Goal: Task Accomplishment & Management: Manage account settings

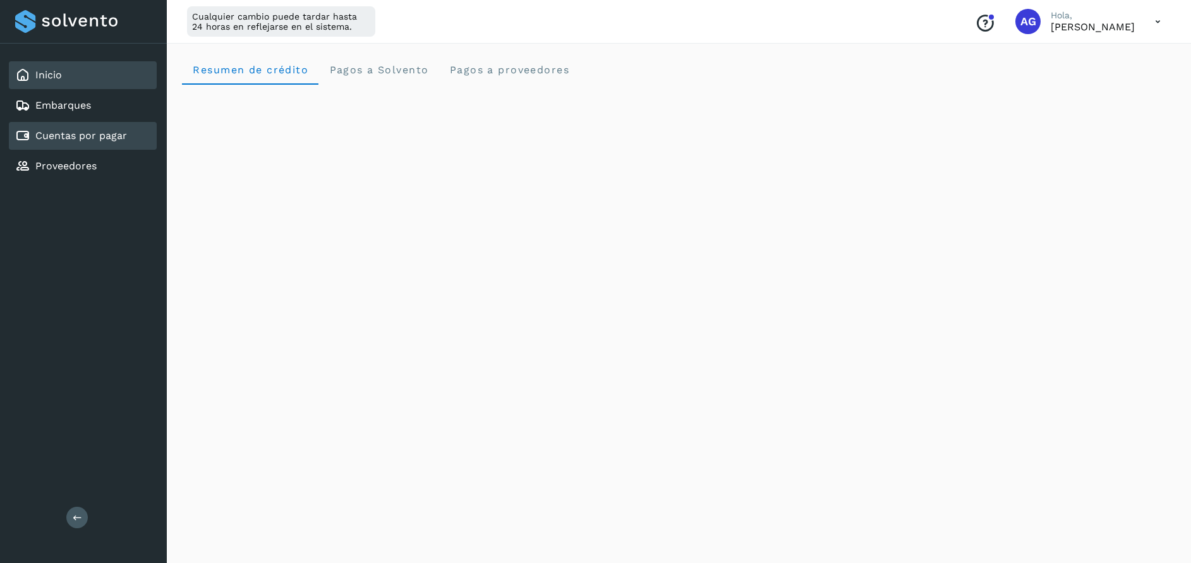
click at [121, 136] on link "Cuentas por pagar" at bounding box center [81, 136] width 92 height 12
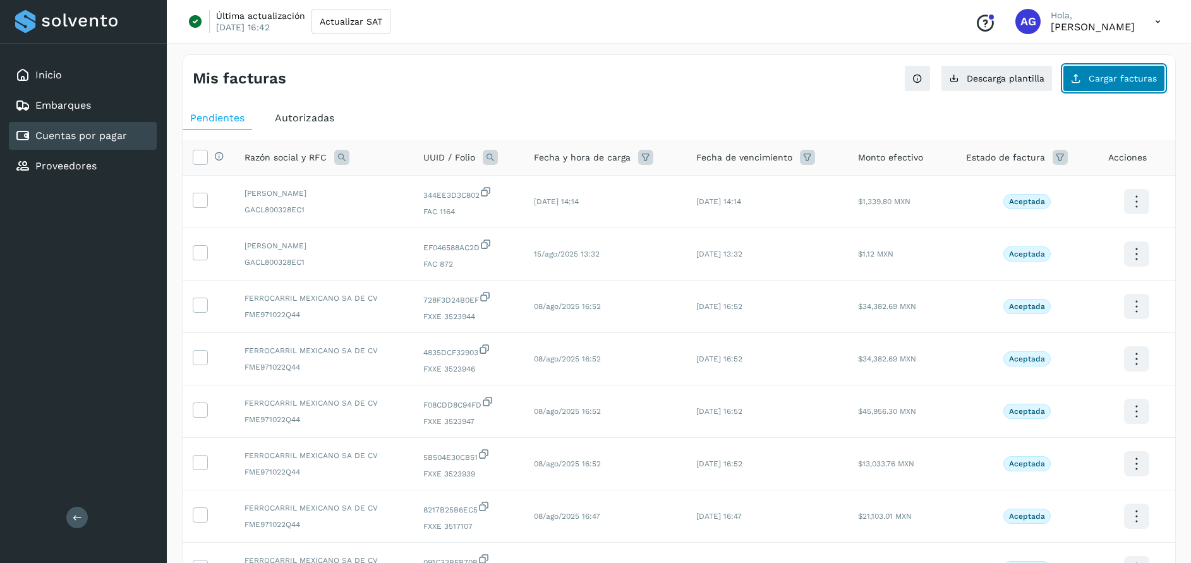
click at [1138, 77] on span "Cargar facturas" at bounding box center [1123, 78] width 68 height 9
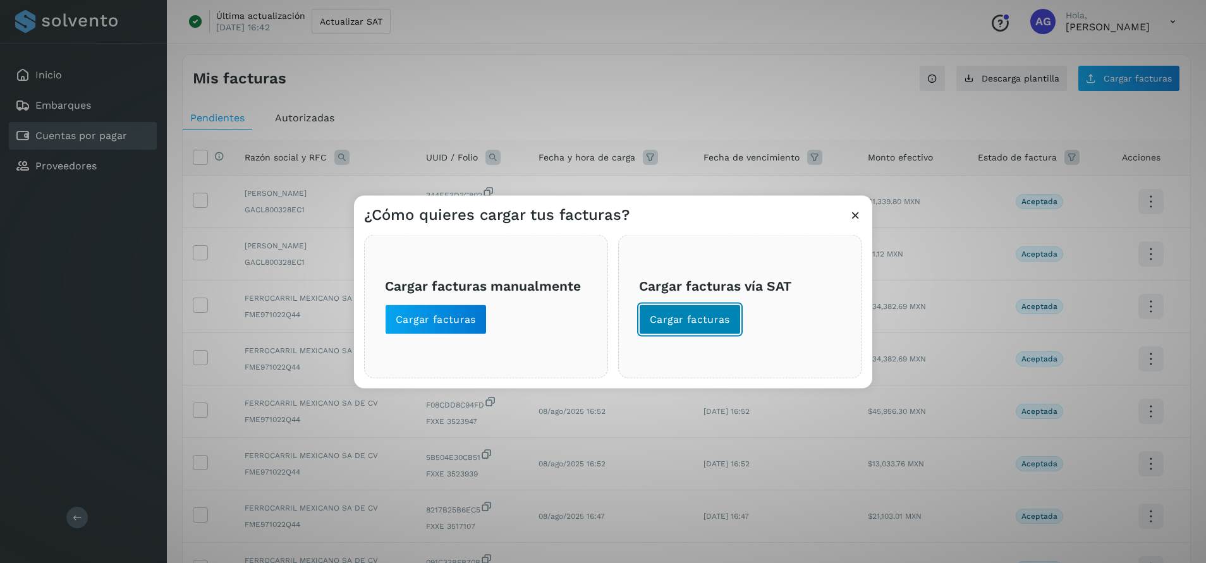
click at [723, 312] on button "Cargar facturas" at bounding box center [690, 319] width 102 height 30
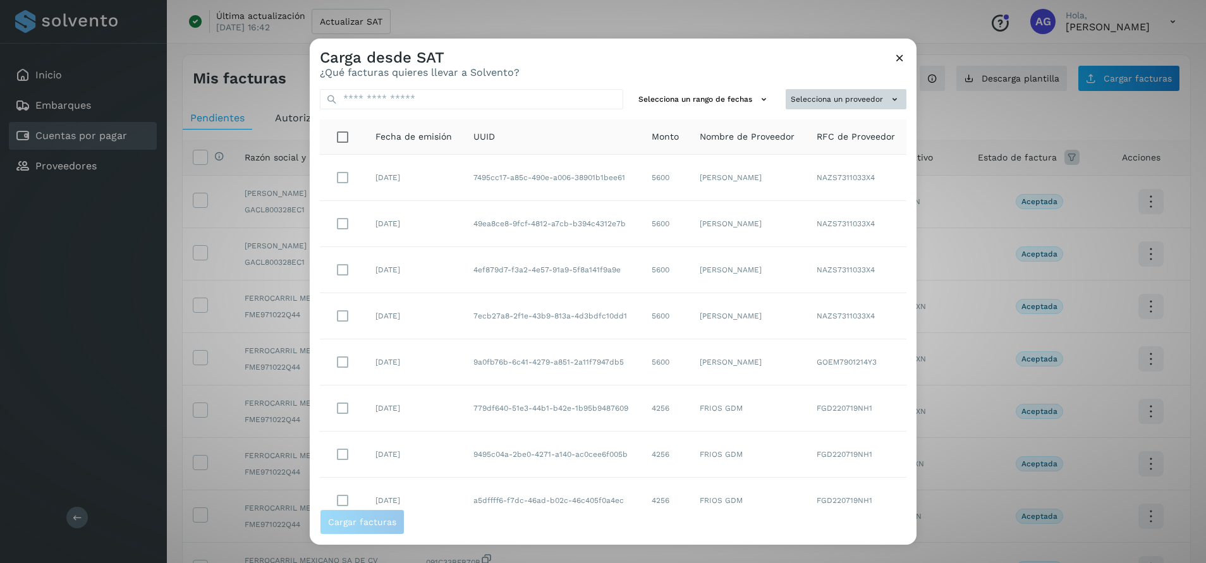
click at [821, 100] on button "Selecciona un proveedor" at bounding box center [845, 99] width 121 height 21
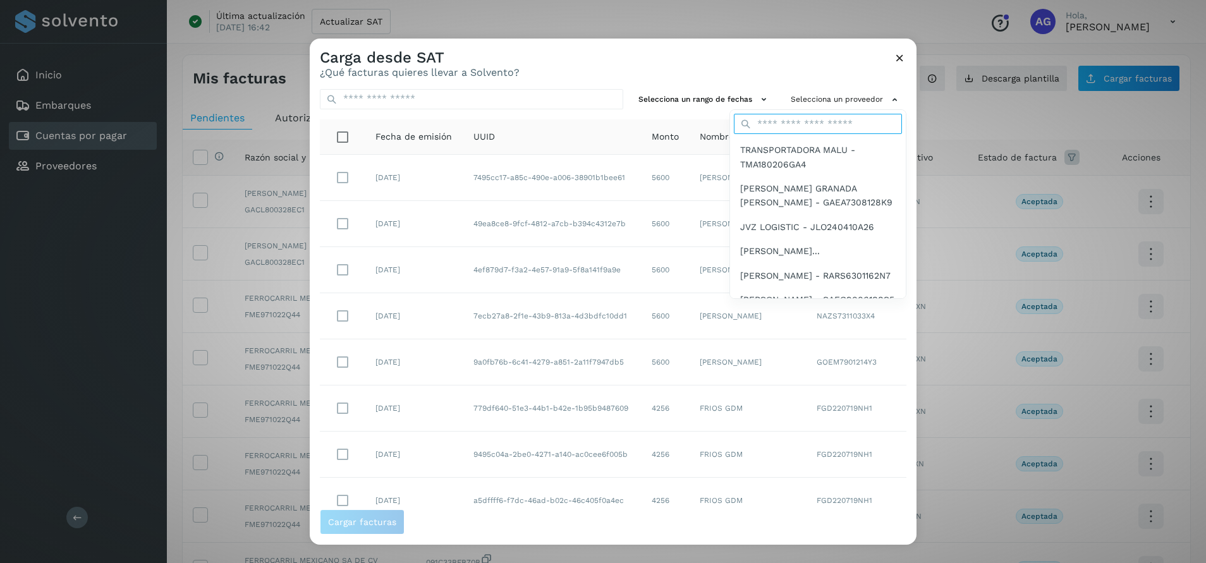
click at [792, 124] on input "text" at bounding box center [818, 124] width 168 height 20
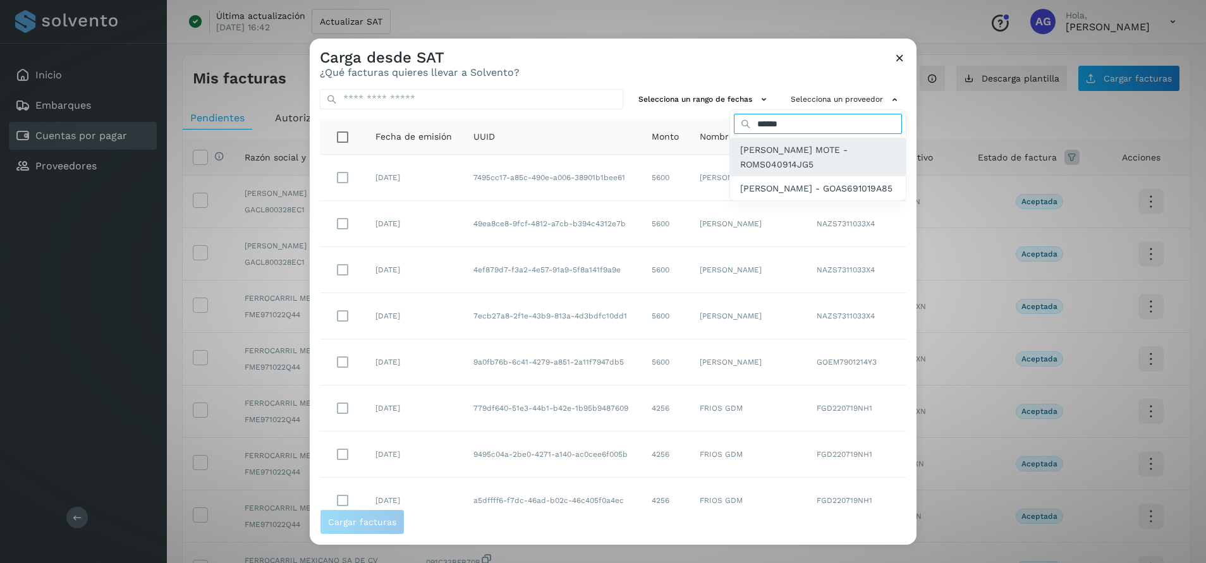
type input "******"
click at [797, 152] on span "[PERSON_NAME] MOTE - ROMS040914JG5" at bounding box center [817, 157] width 155 height 28
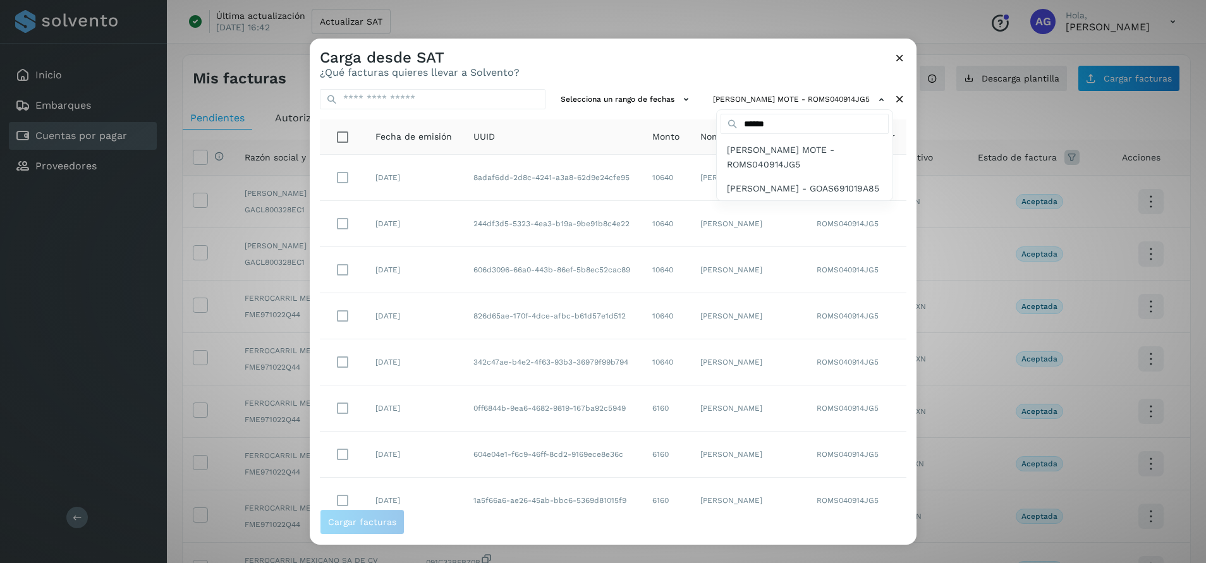
click at [597, 97] on div at bounding box center [913, 320] width 1206 height 563
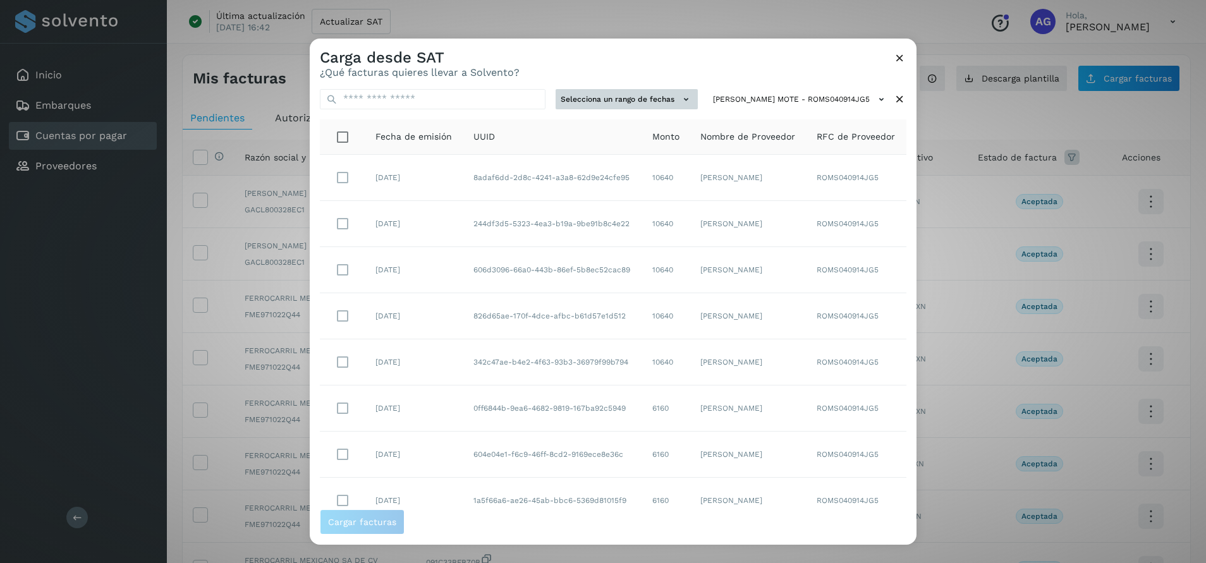
click at [619, 94] on button "Selecciona un rango de fechas" at bounding box center [626, 99] width 142 height 21
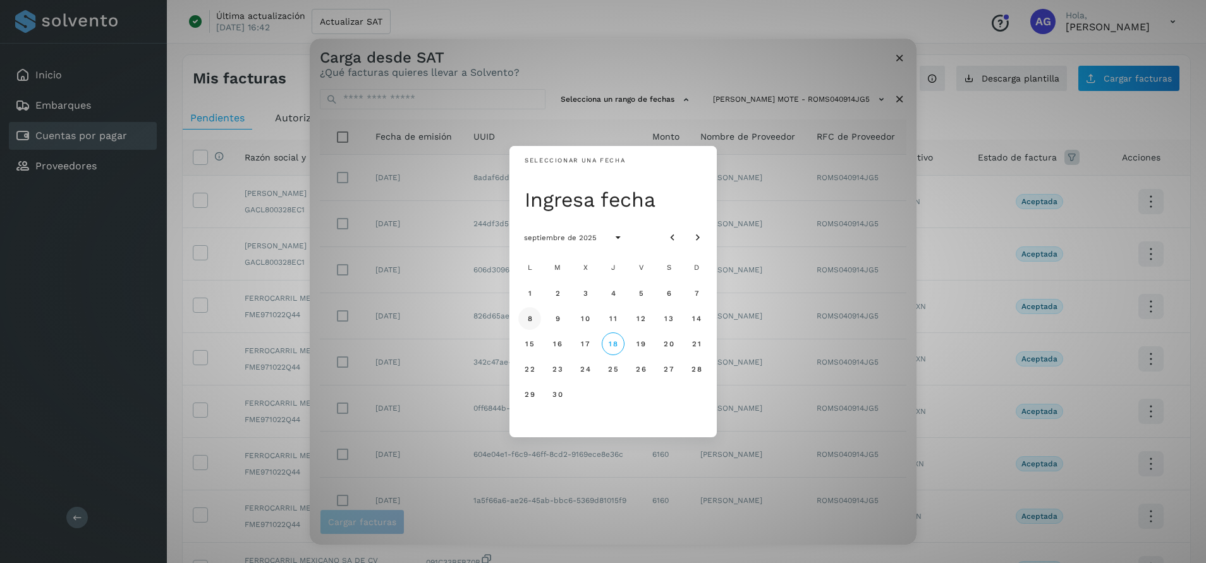
click at [533, 321] on button "8" at bounding box center [529, 318] width 23 height 23
click at [553, 316] on button "9" at bounding box center [557, 318] width 23 height 23
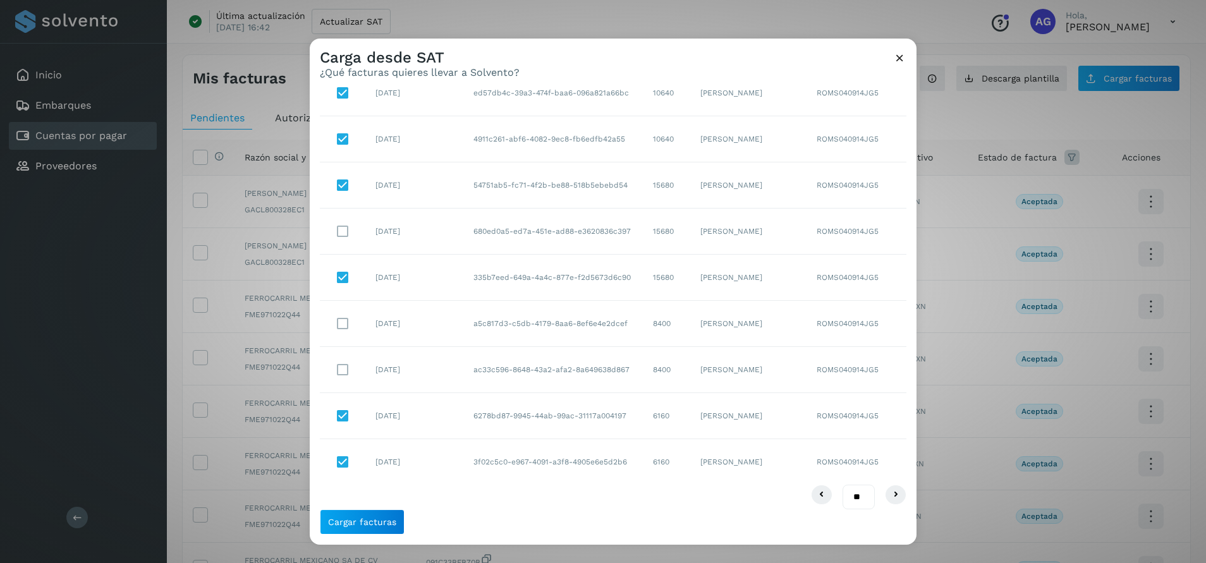
scroll to position [141, 0]
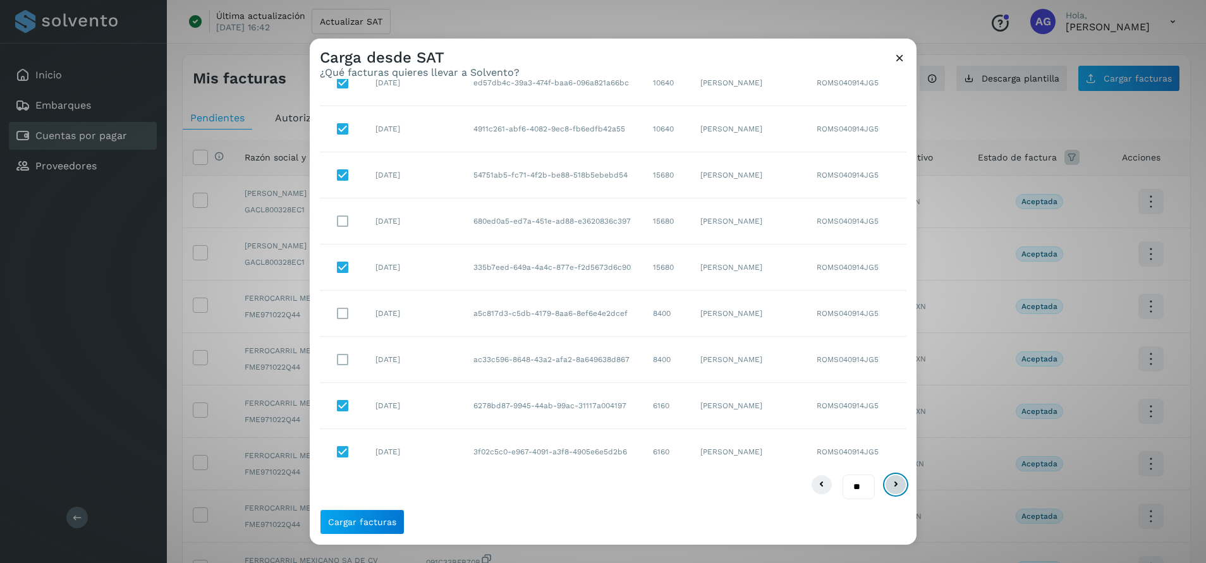
click at [888, 487] on icon at bounding box center [895, 484] width 15 height 15
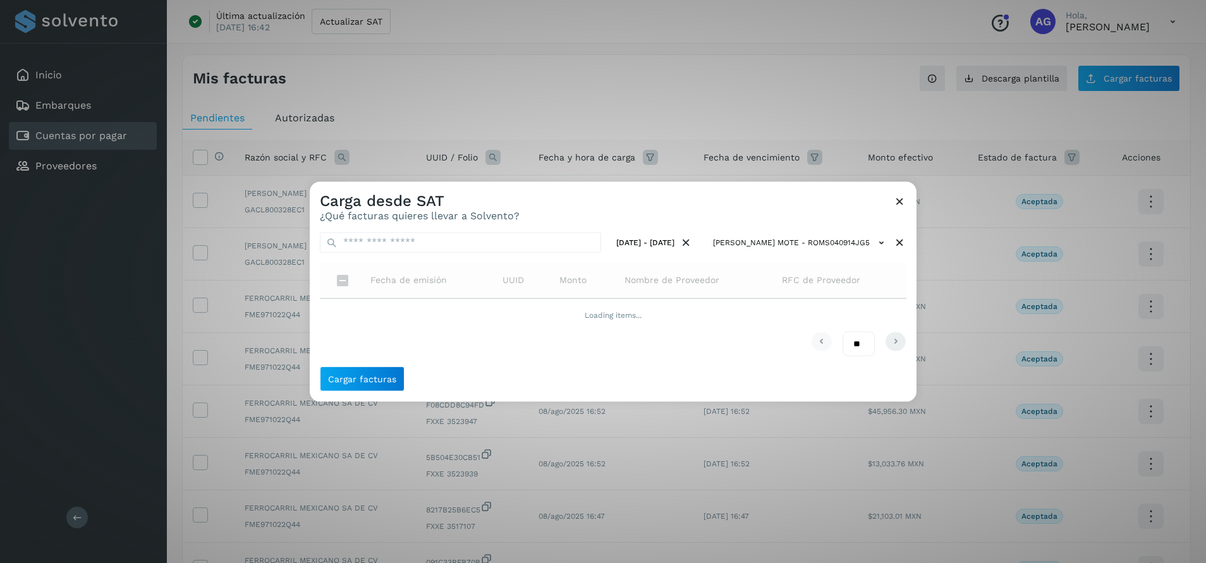
scroll to position [0, 0]
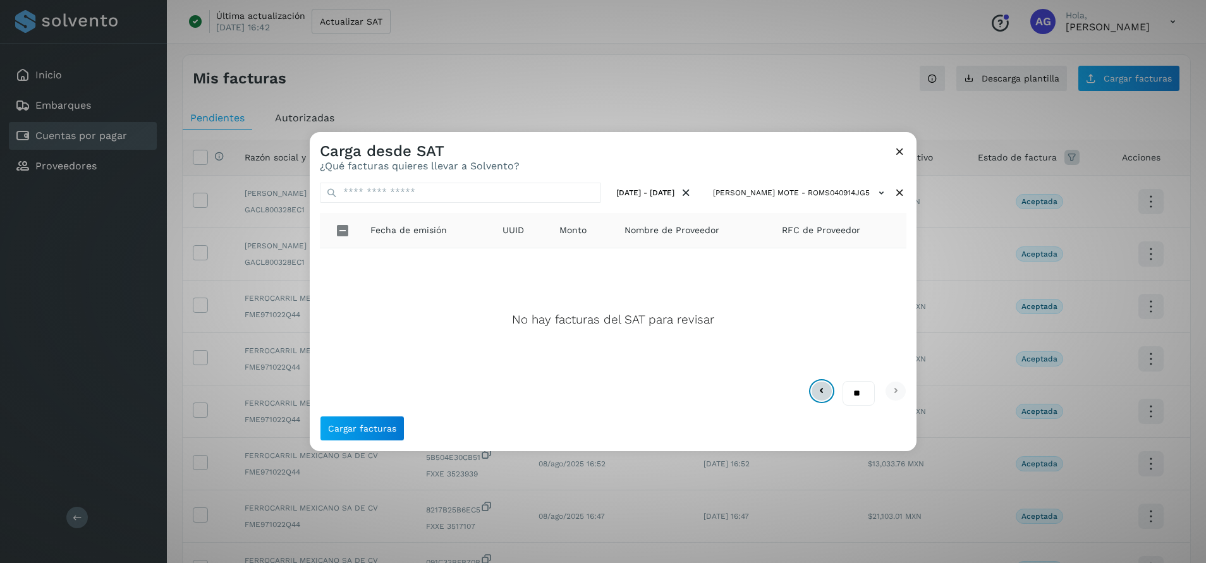
click at [817, 394] on icon at bounding box center [821, 391] width 15 height 15
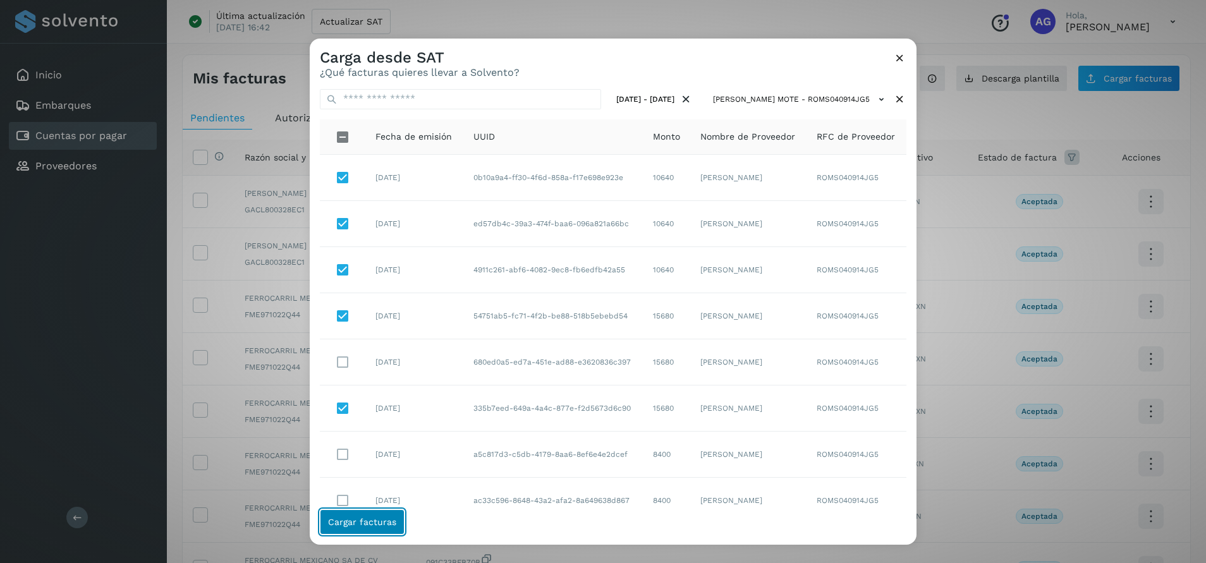
click at [380, 523] on span "Cargar facturas" at bounding box center [362, 522] width 68 height 9
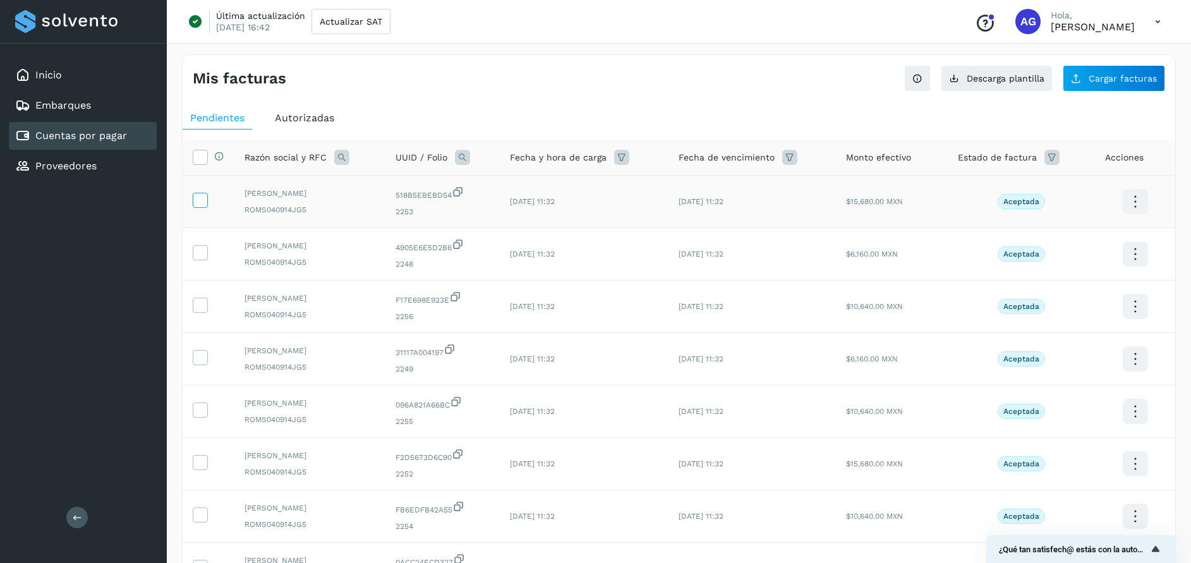
click at [193, 197] on label at bounding box center [200, 200] width 15 height 15
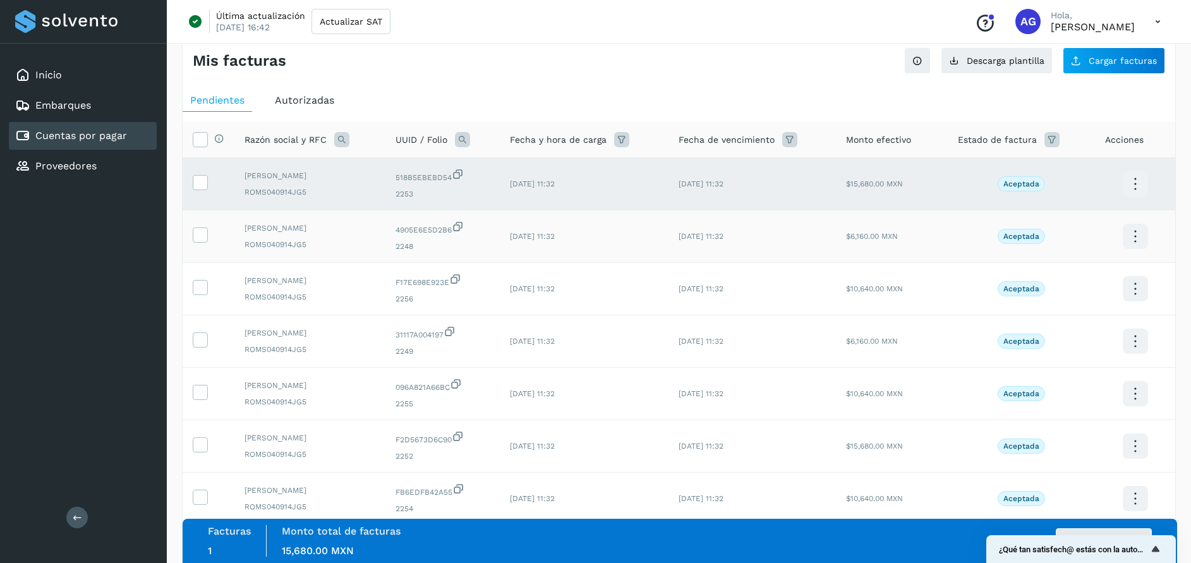
scroll to position [12, 0]
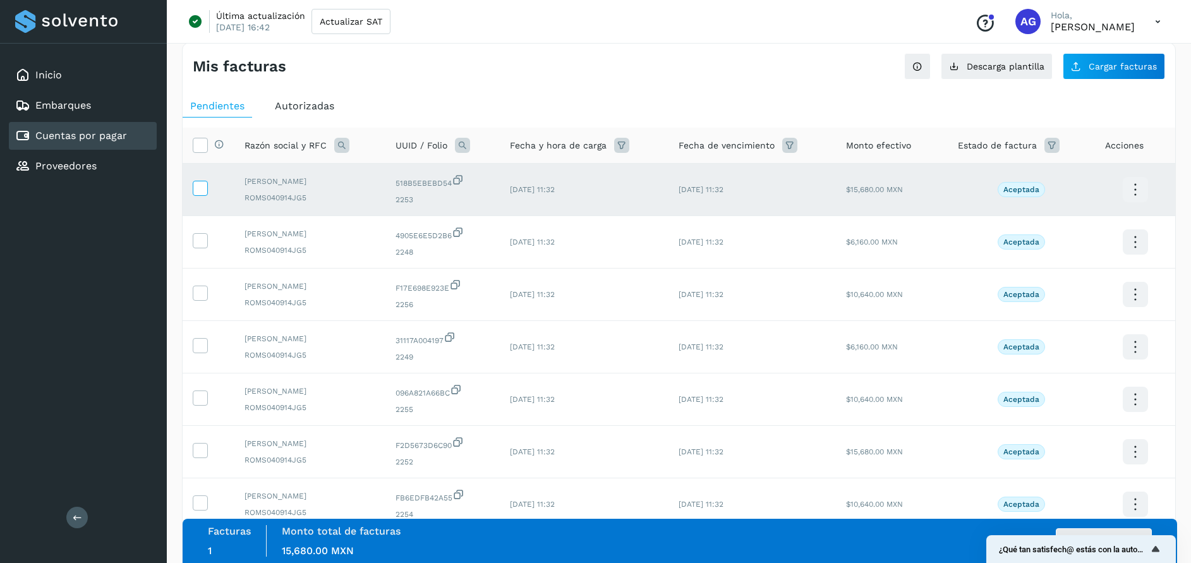
click at [198, 193] on icon at bounding box center [199, 187] width 13 height 13
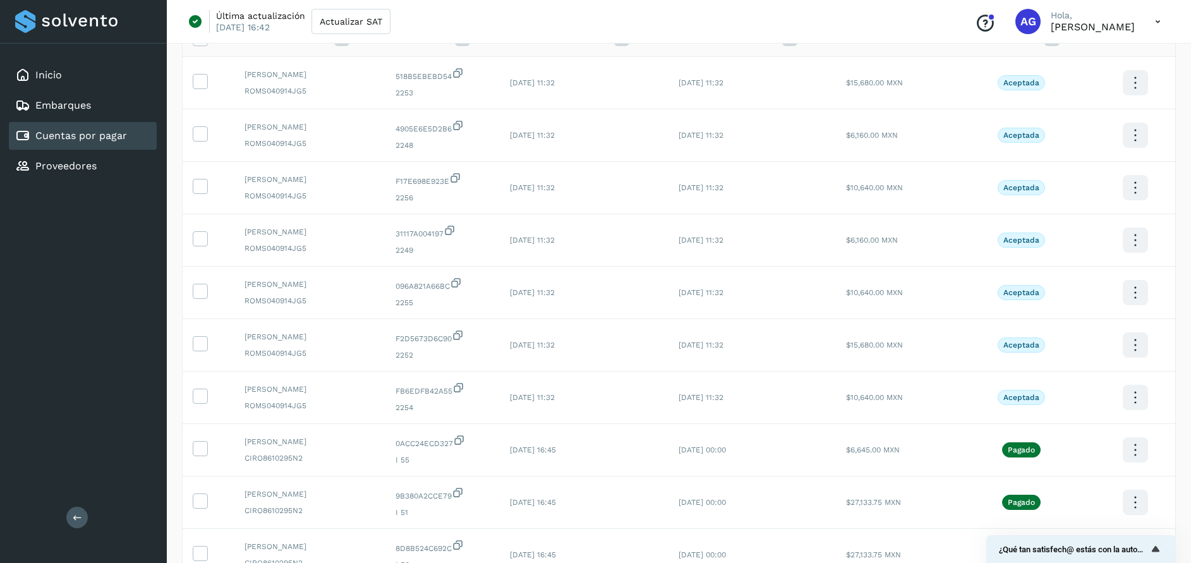
scroll to position [0, 0]
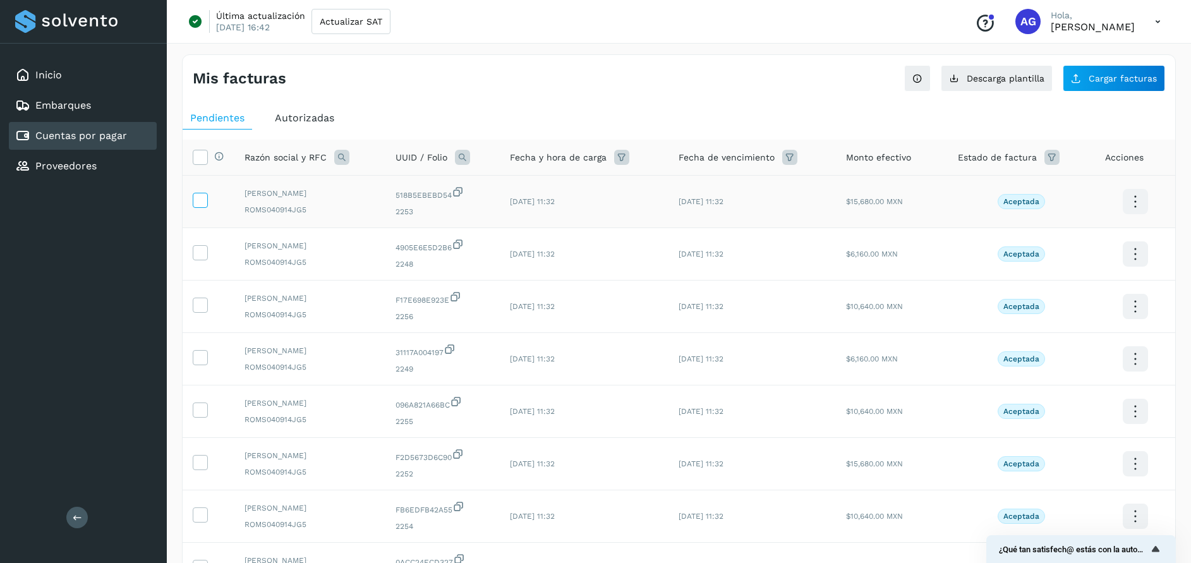
click at [205, 196] on icon at bounding box center [199, 199] width 13 height 13
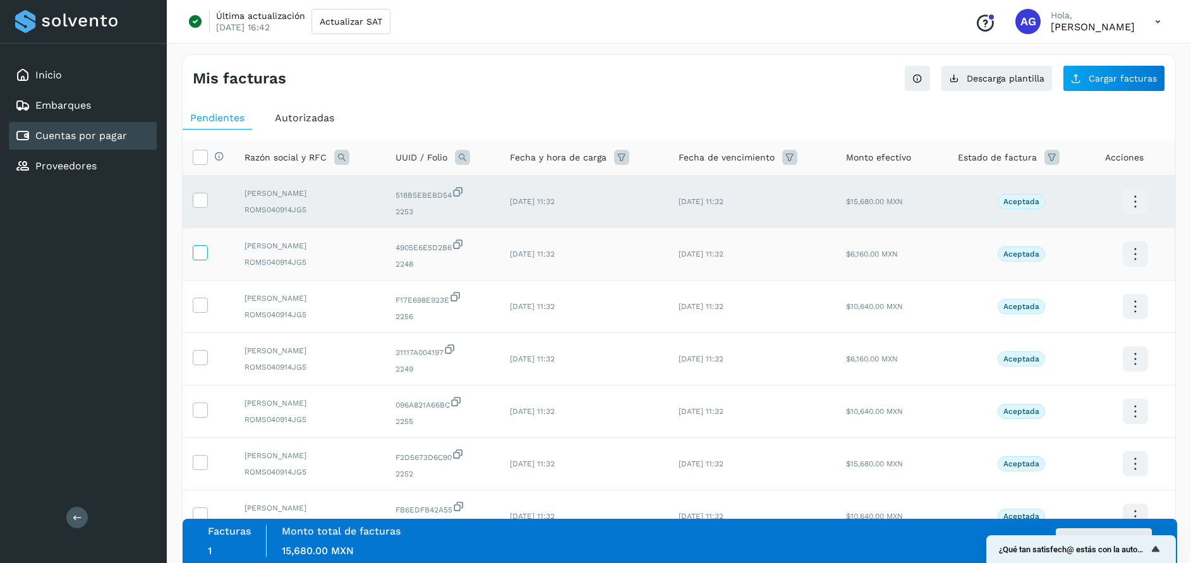
click at [203, 257] on icon at bounding box center [199, 251] width 13 height 13
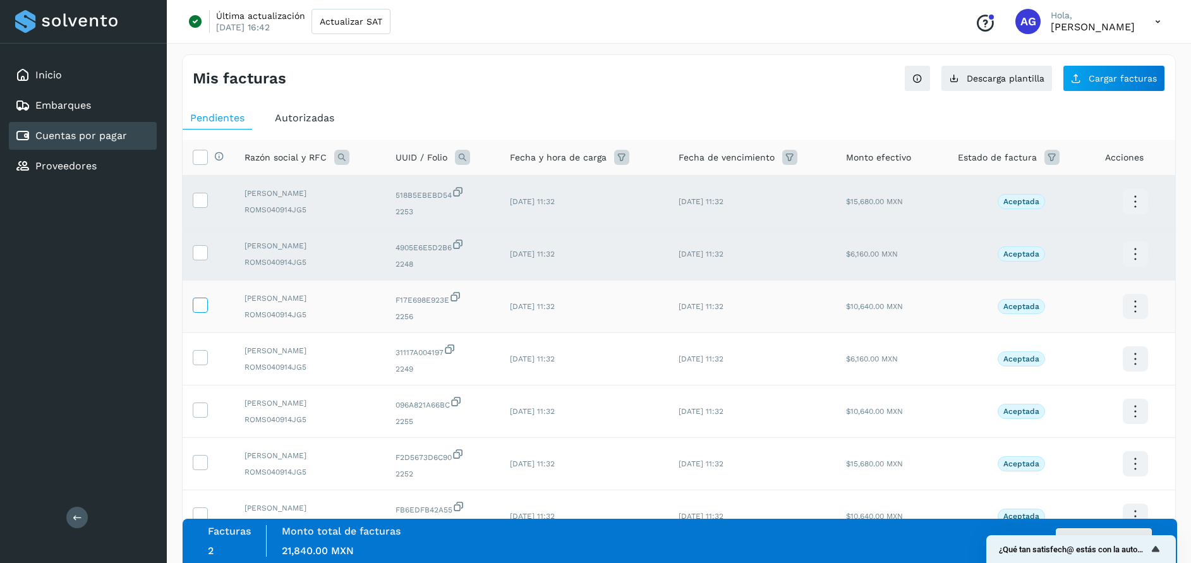
click at [198, 303] on icon at bounding box center [199, 304] width 13 height 13
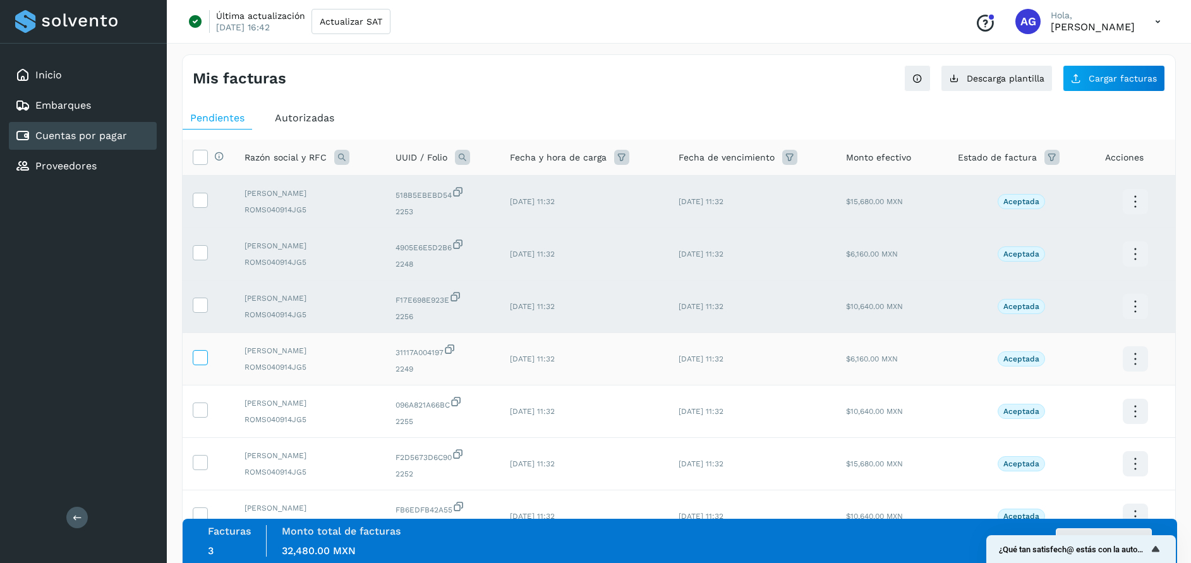
click at [202, 363] on span at bounding box center [199, 360] width 13 height 9
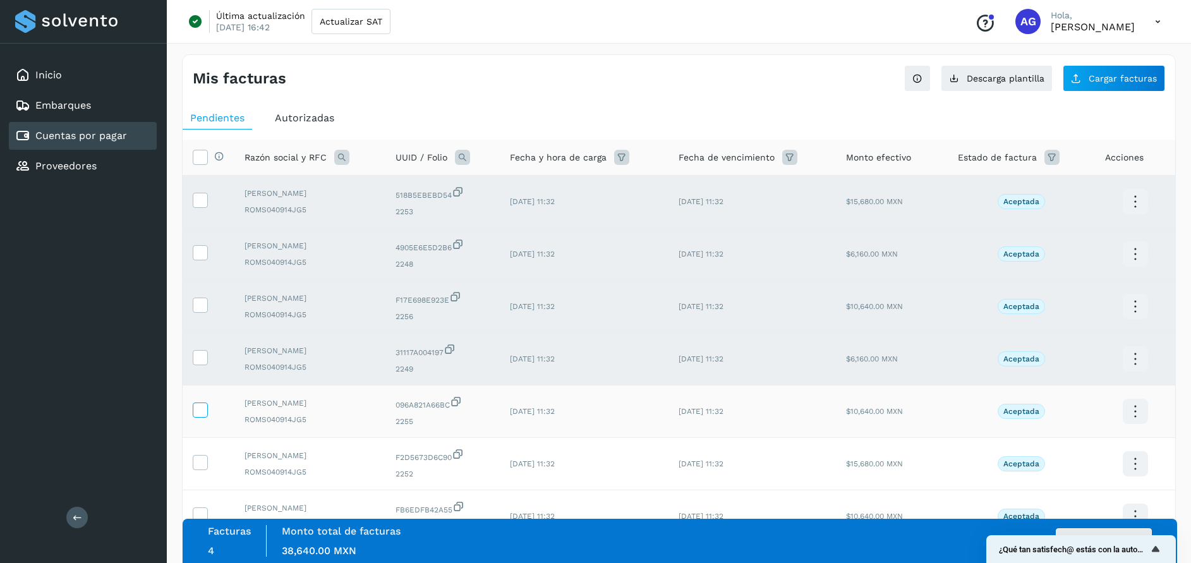
click at [200, 411] on icon at bounding box center [199, 409] width 13 height 13
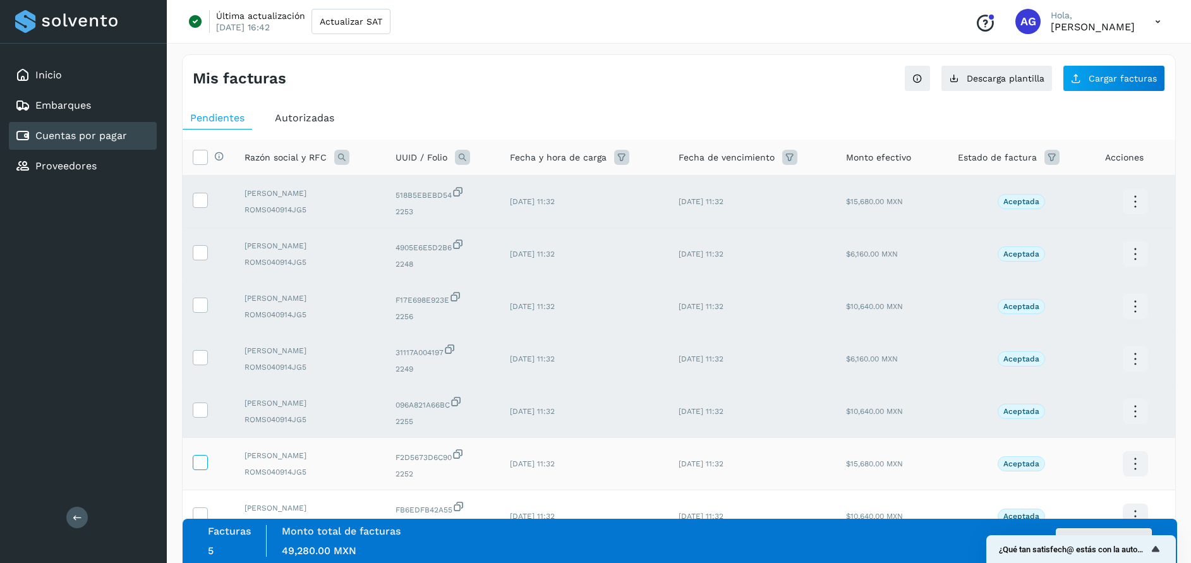
click at [195, 459] on icon at bounding box center [199, 461] width 13 height 13
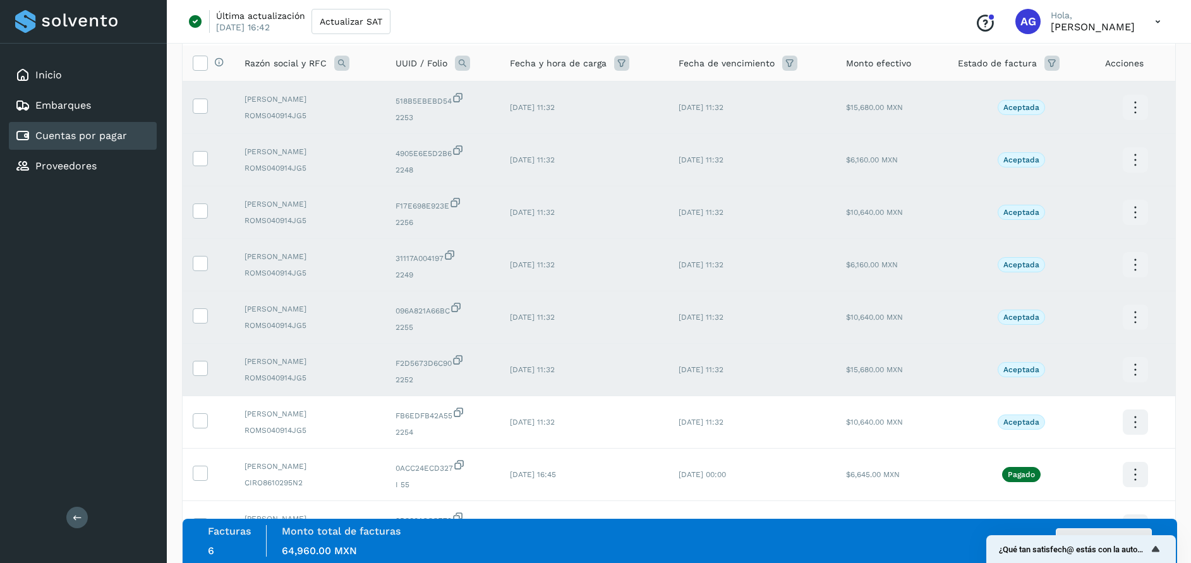
scroll to position [109, 0]
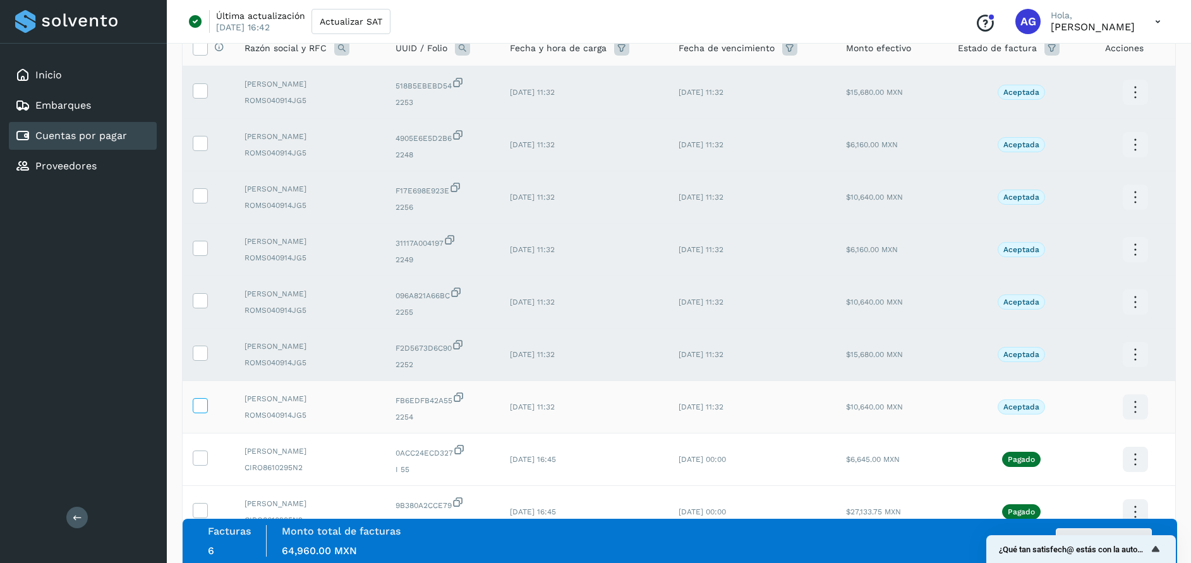
click at [197, 401] on icon at bounding box center [199, 404] width 13 height 13
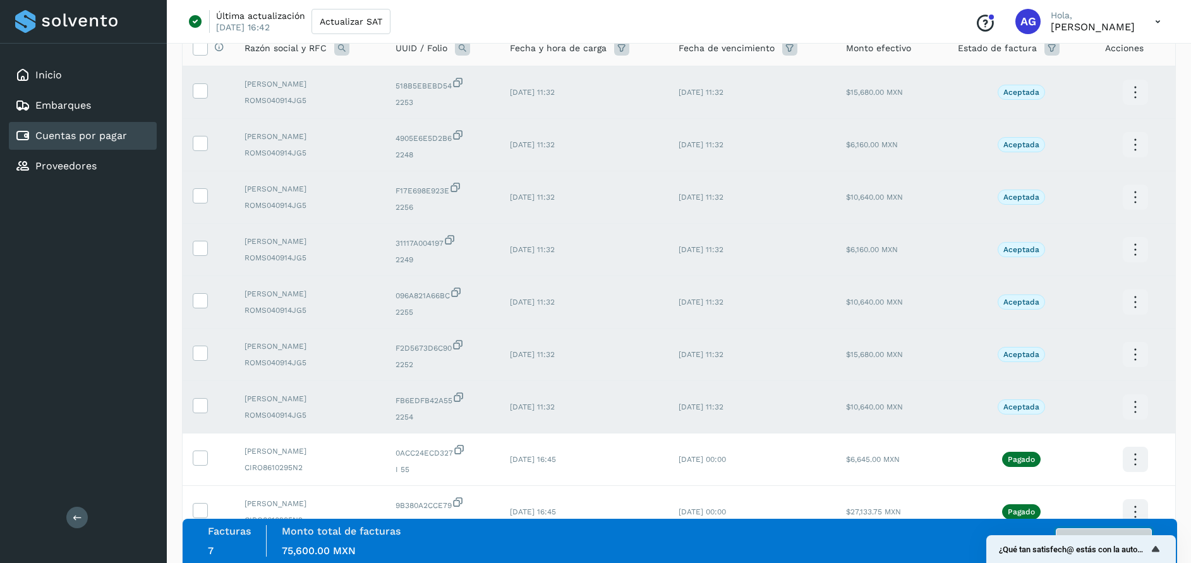
click at [1117, 533] on button "Autorizar facturas" at bounding box center [1104, 540] width 96 height 25
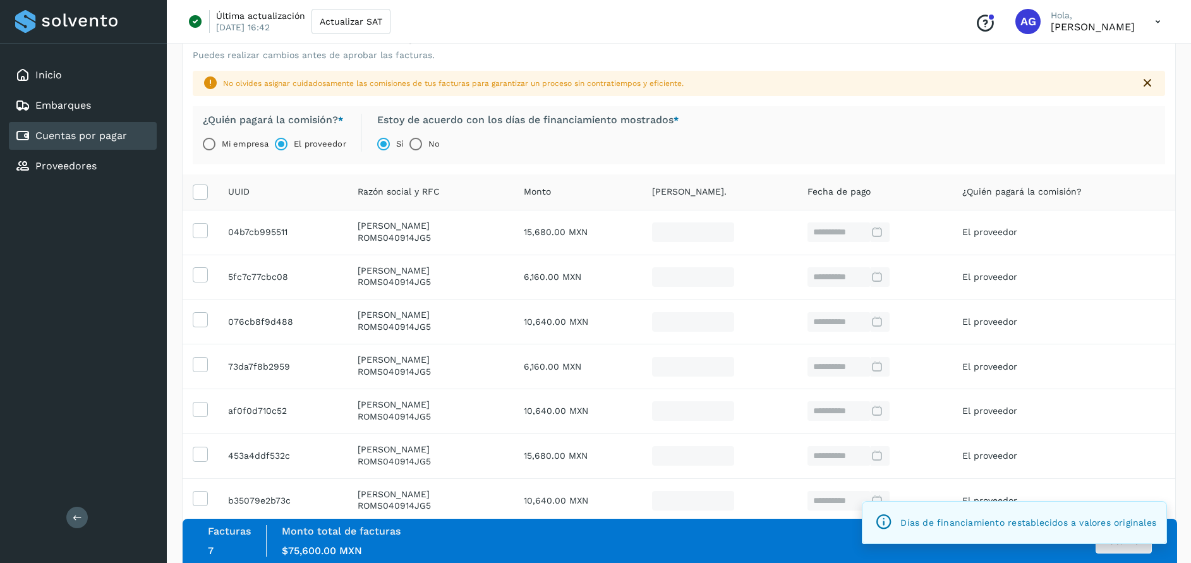
scroll to position [96, 0]
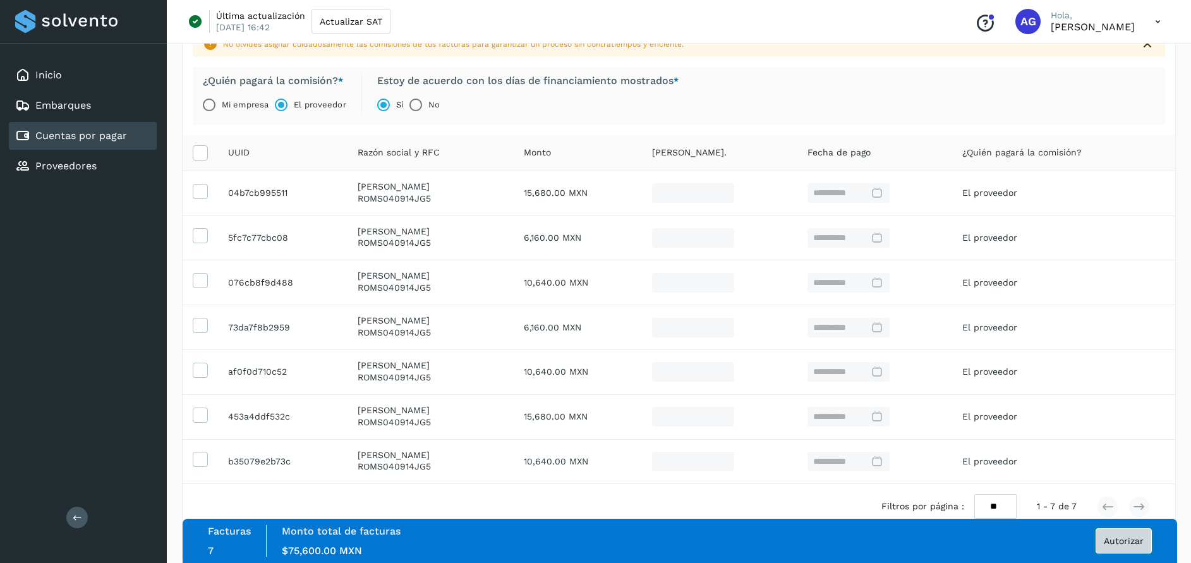
click at [1137, 549] on button "Autorizar" at bounding box center [1124, 540] width 56 height 25
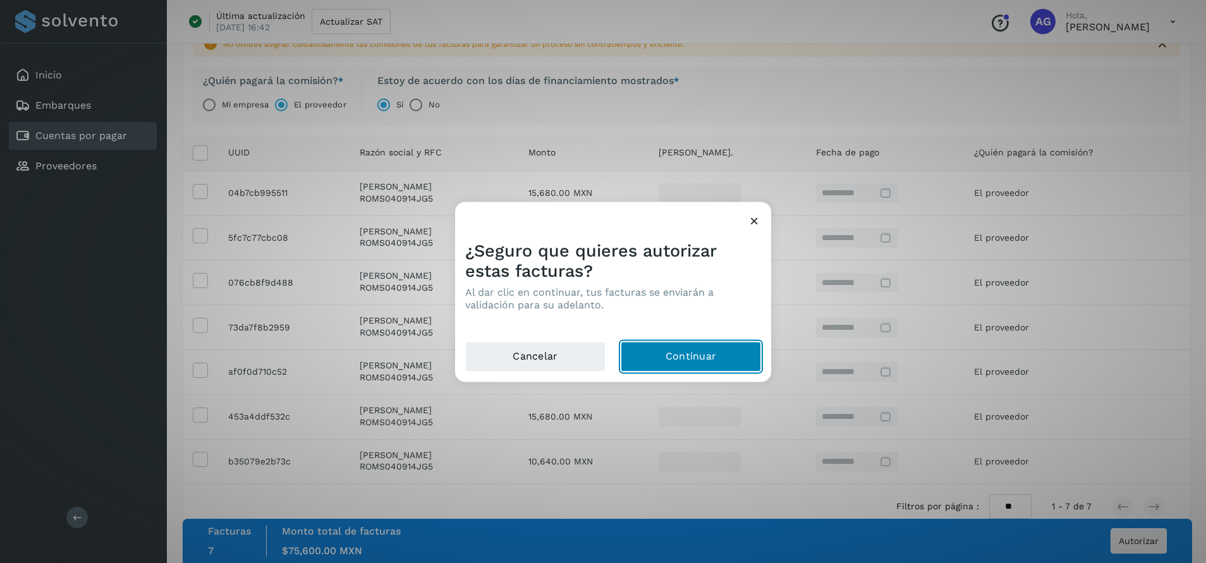
click at [709, 357] on button "Continuar" at bounding box center [691, 356] width 140 height 30
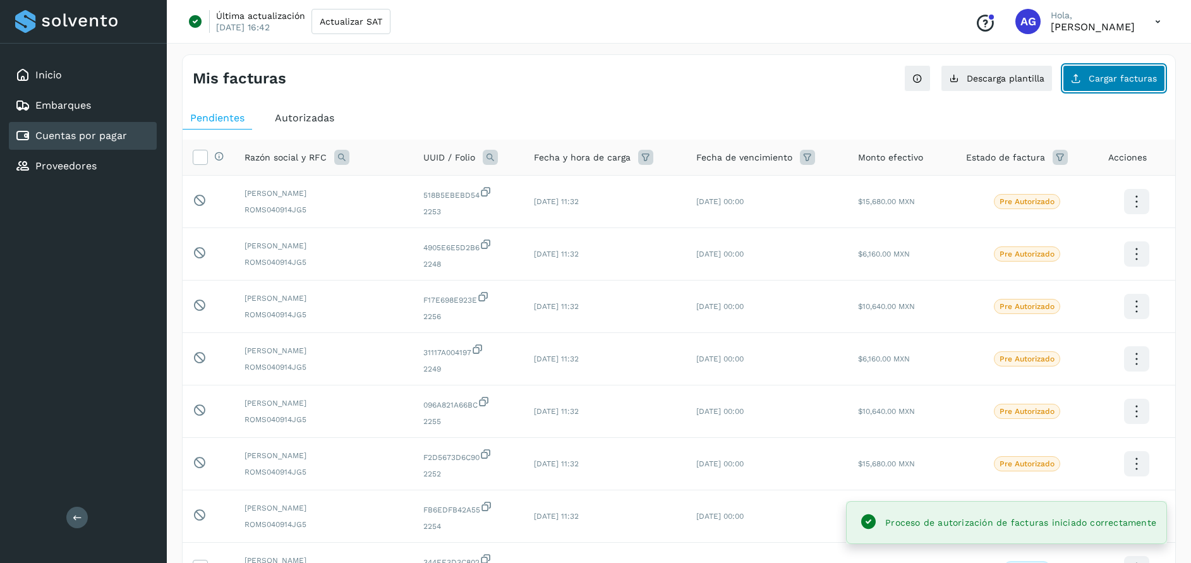
click at [1085, 80] on button "Cargar facturas" at bounding box center [1114, 78] width 102 height 27
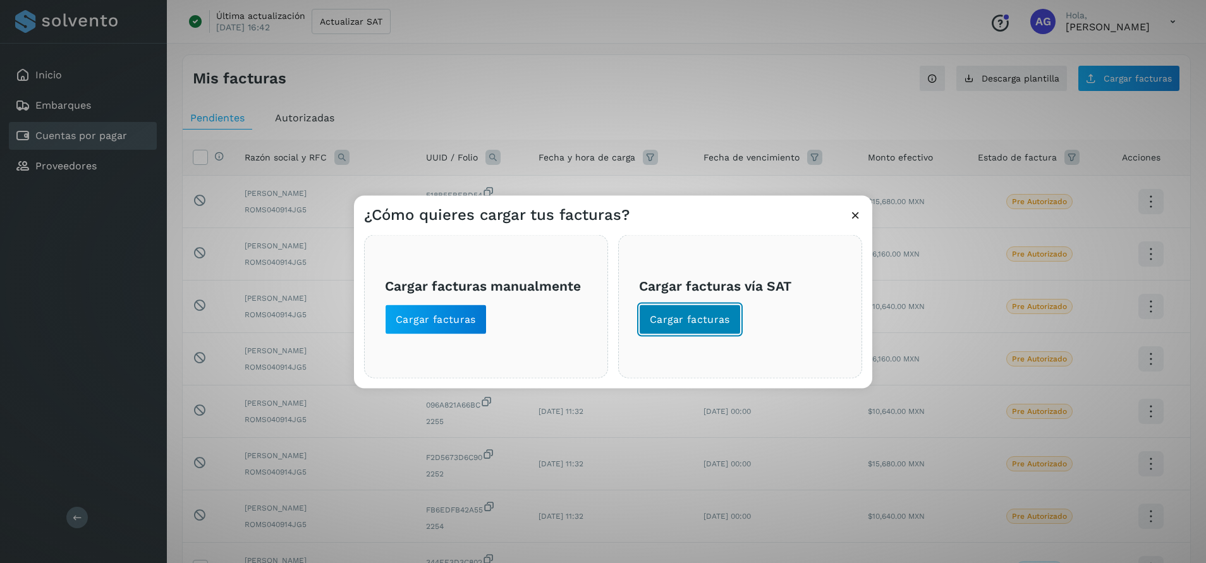
click at [693, 313] on span "Cargar facturas" at bounding box center [690, 319] width 80 height 14
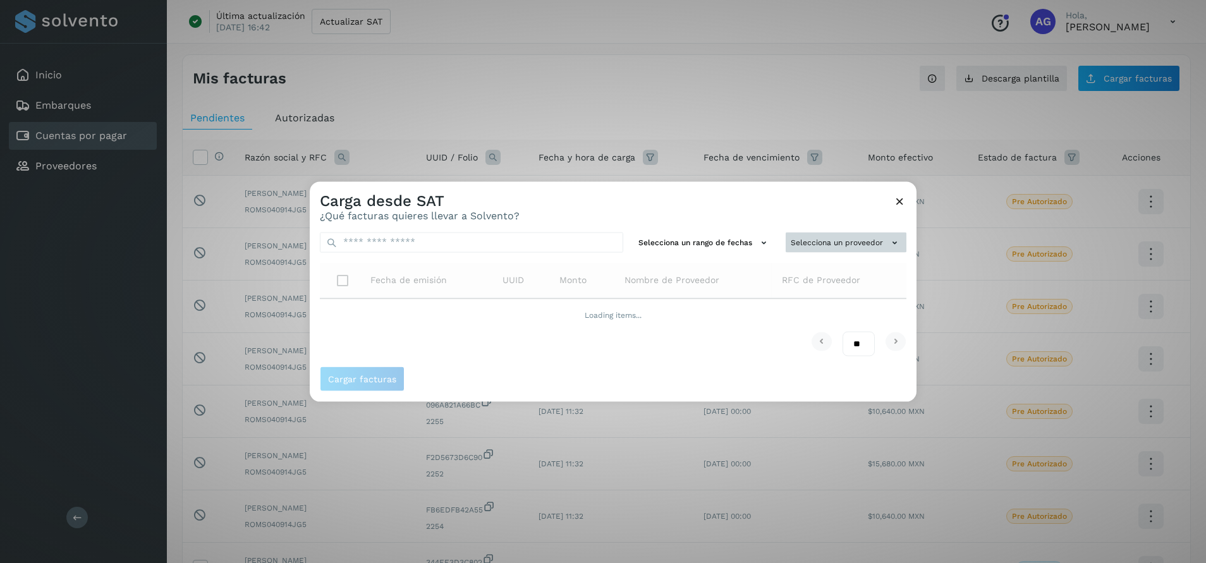
click at [845, 240] on button "Selecciona un proveedor" at bounding box center [845, 242] width 121 height 21
click at [438, 241] on div at bounding box center [913, 462] width 1206 height 563
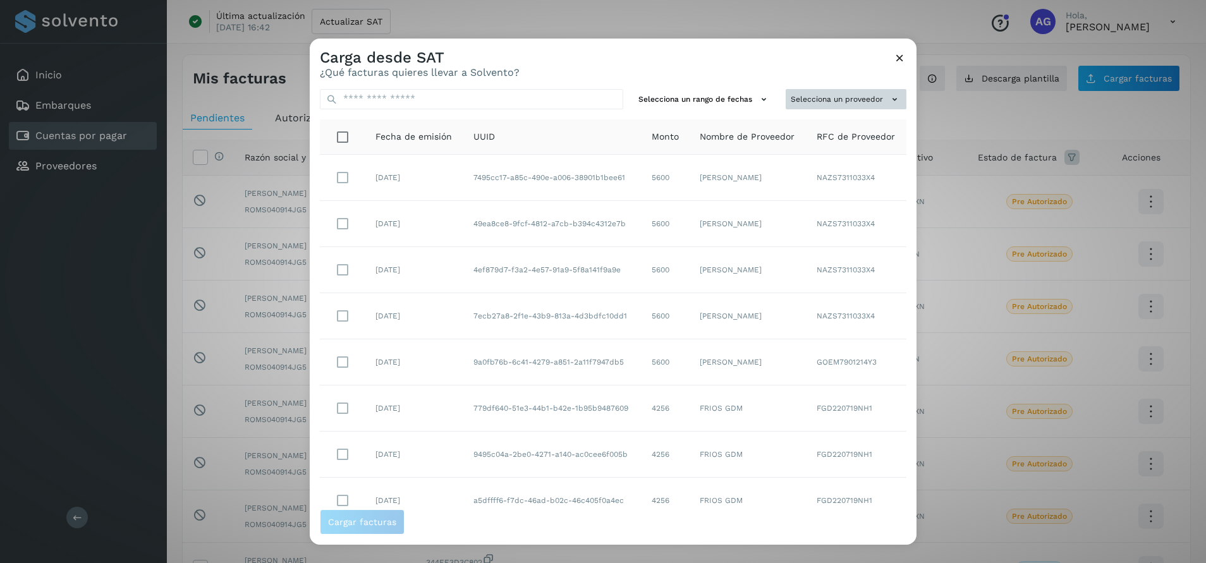
click at [842, 100] on button "Selecciona un proveedor" at bounding box center [845, 99] width 121 height 21
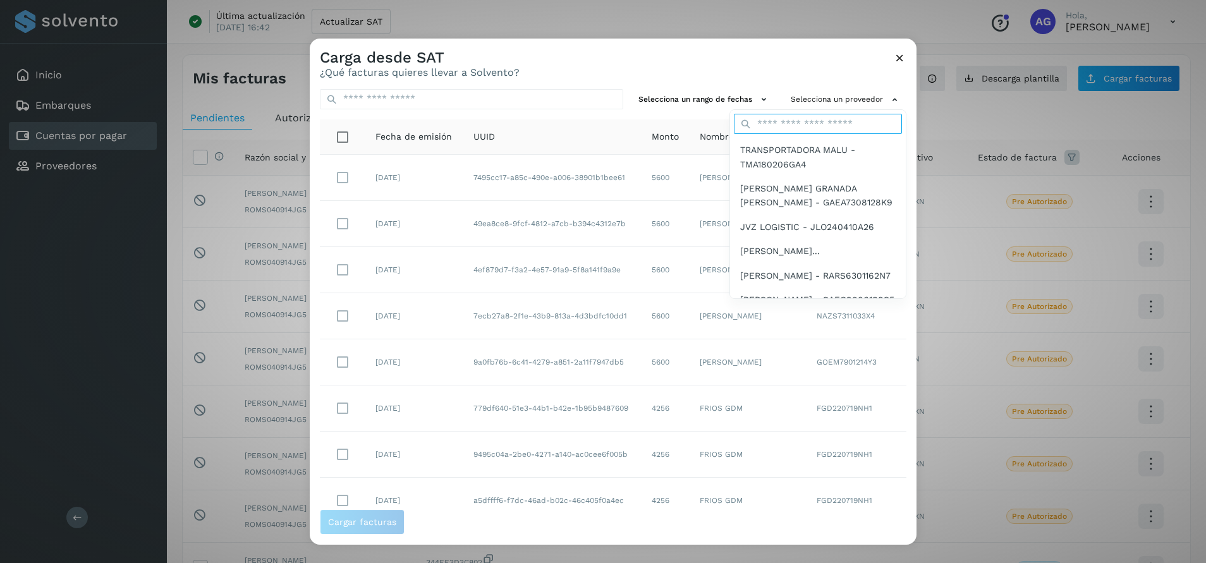
click at [781, 123] on input "text" at bounding box center [818, 124] width 168 height 20
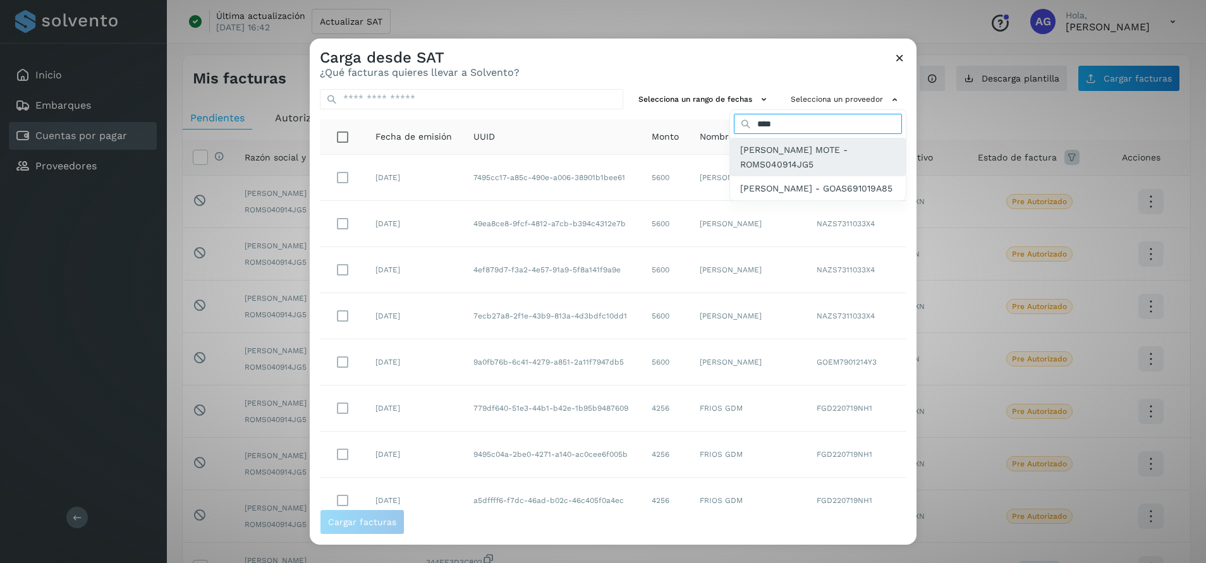
type input "****"
click at [741, 164] on span "[PERSON_NAME] MOTE - ROMS040914JG5" at bounding box center [817, 157] width 155 height 28
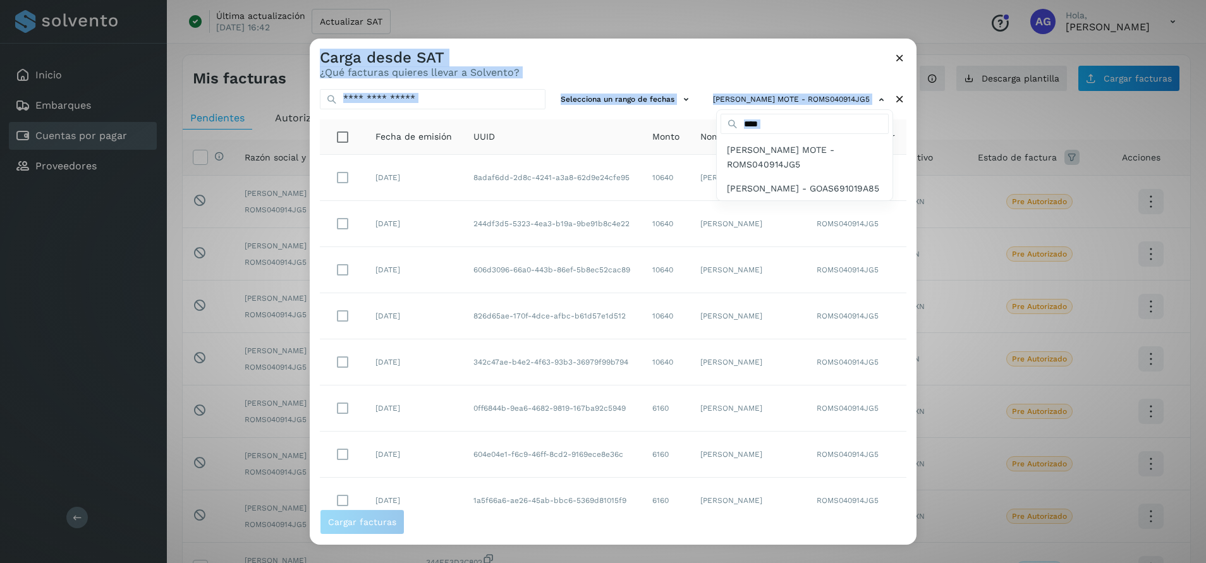
drag, startPoint x: 914, startPoint y: 312, endPoint x: 918, endPoint y: 375, distance: 63.3
click at [918, 375] on div "Carga desde SAT ¿Qué facturas quieres llevar a Solvento? Selecciona un rango de…" at bounding box center [603, 281] width 1206 height 563
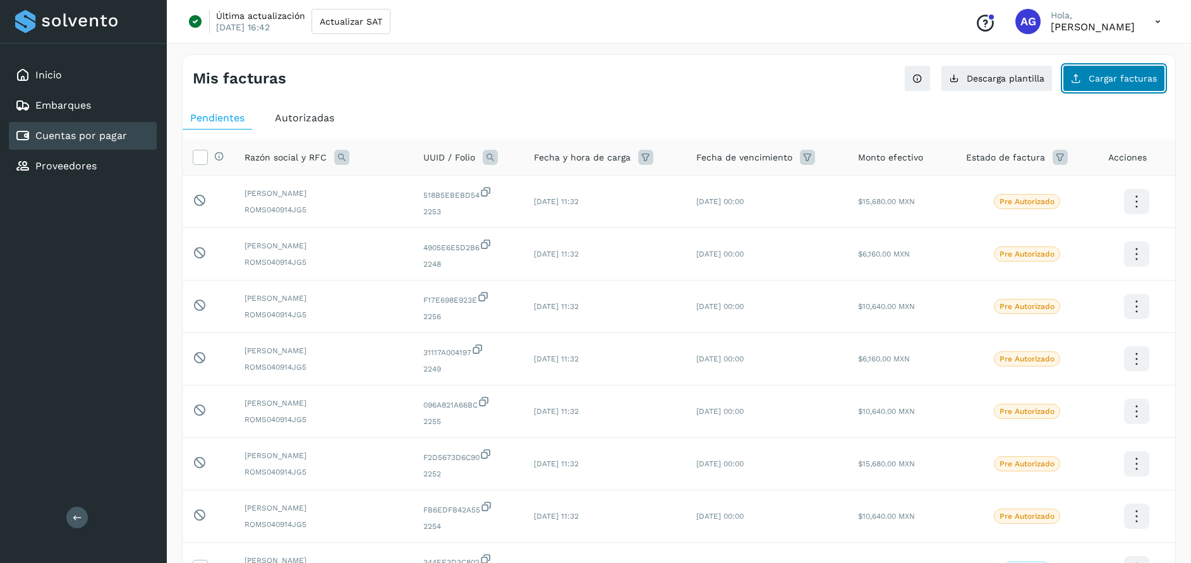
click at [1115, 75] on span "Cargar facturas" at bounding box center [1123, 78] width 68 height 9
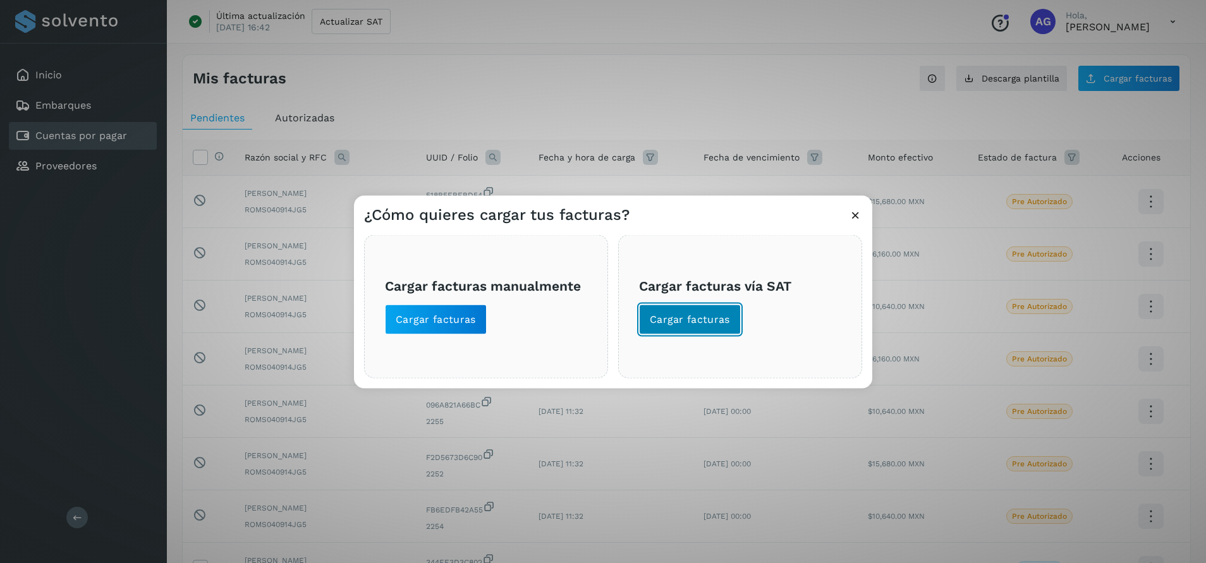
click at [720, 317] on span "Cargar facturas" at bounding box center [690, 319] width 80 height 14
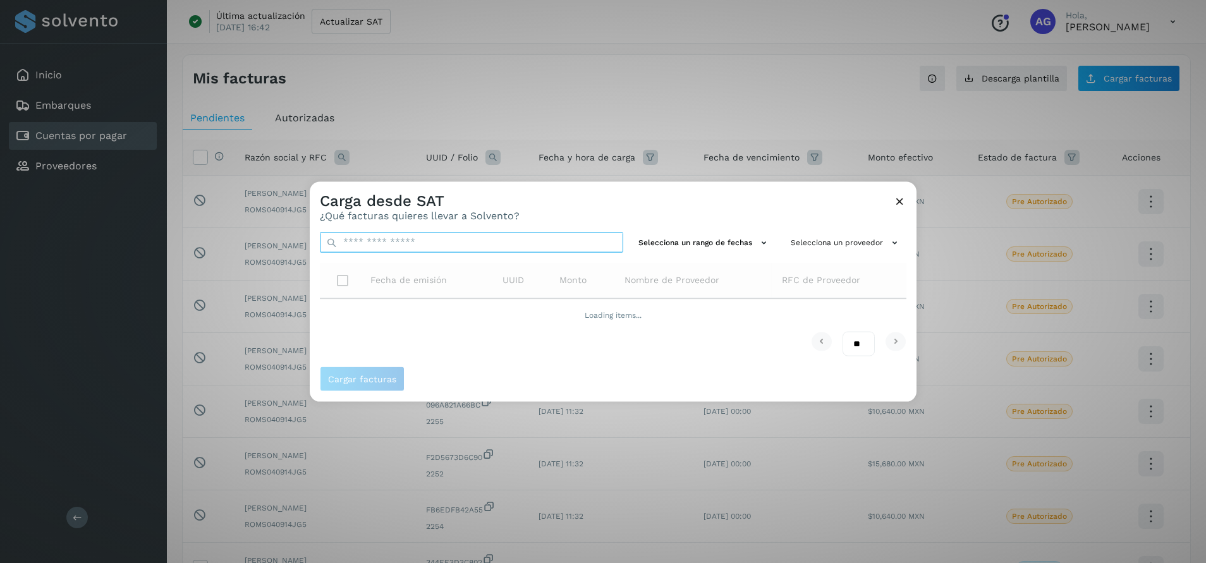
click at [547, 243] on input "text" at bounding box center [471, 242] width 303 height 20
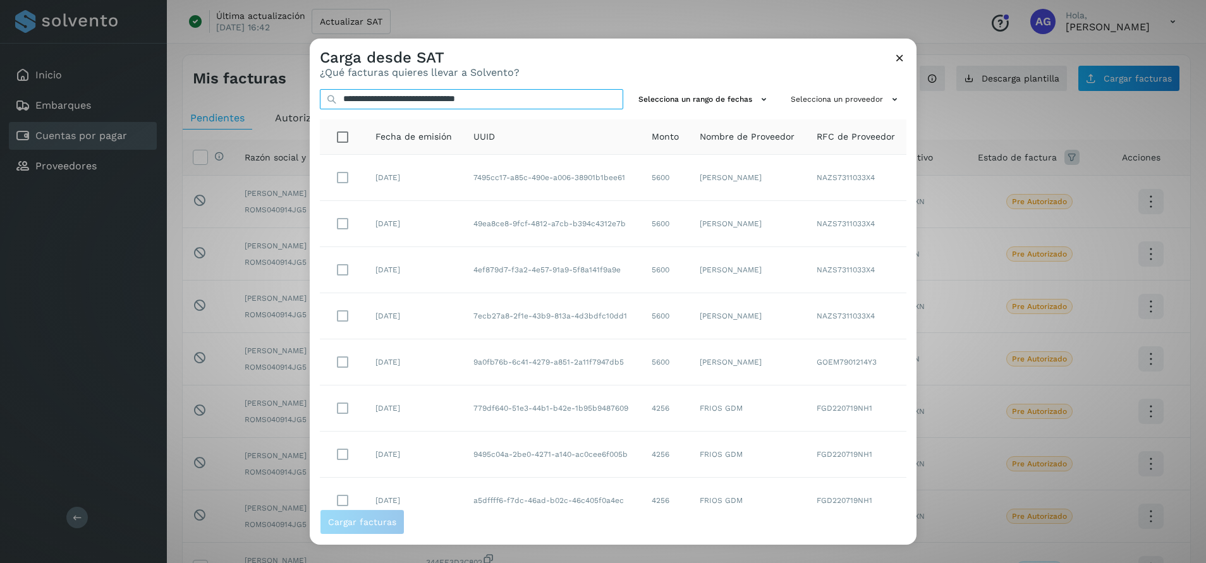
type input "**********"
click at [830, 97] on button "Selecciona un proveedor" at bounding box center [845, 99] width 121 height 21
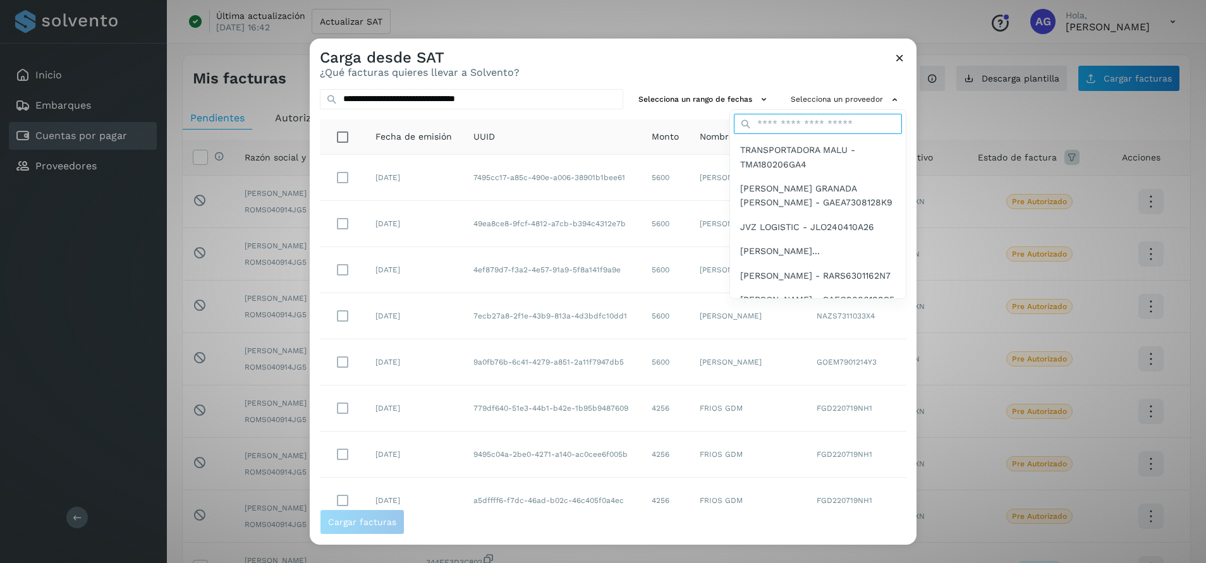
click at [816, 117] on input "text" at bounding box center [818, 124] width 168 height 20
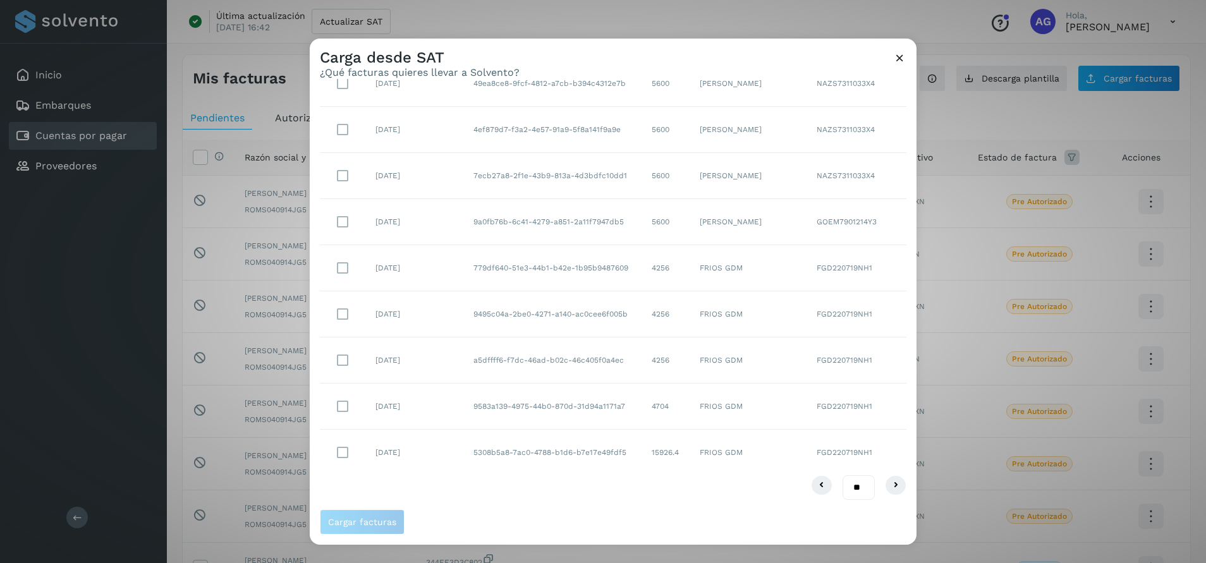
scroll to position [141, 0]
type input "****"
drag, startPoint x: 914, startPoint y: 221, endPoint x: 917, endPoint y: 111, distance: 110.6
click at [917, 111] on div "**********" at bounding box center [603, 281] width 1206 height 563
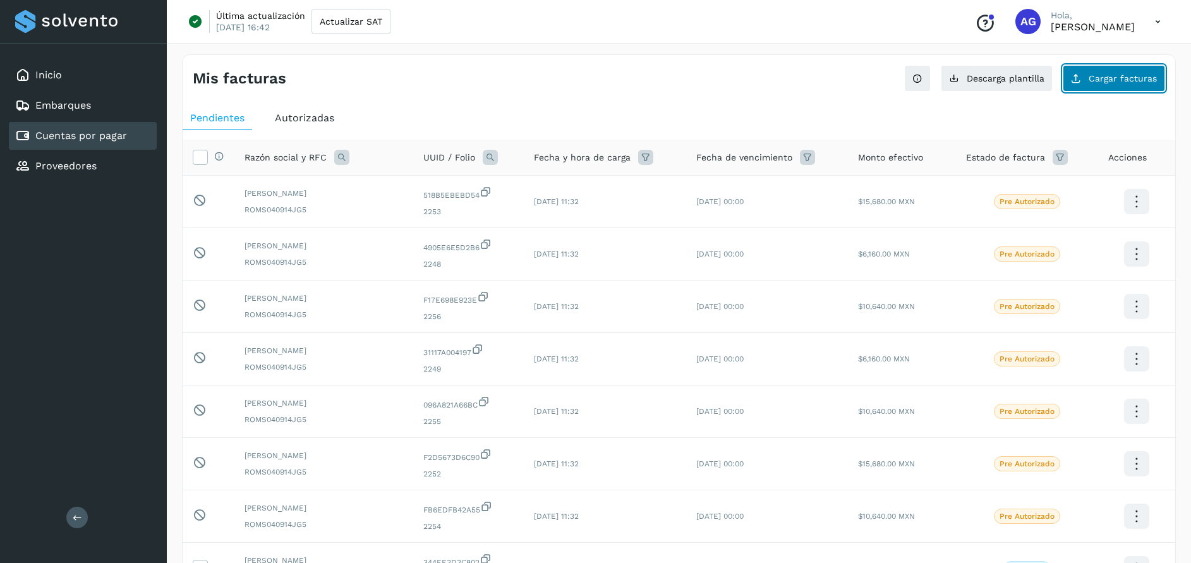
click at [1100, 68] on button "Cargar facturas" at bounding box center [1114, 78] width 102 height 27
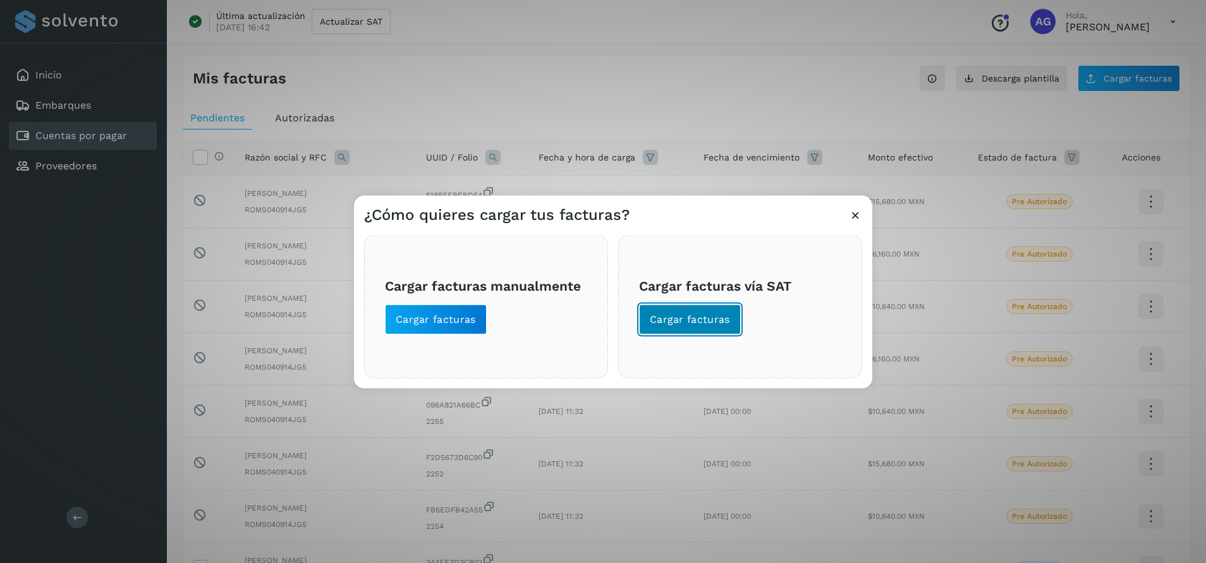
click at [730, 322] on button "Cargar facturas" at bounding box center [690, 319] width 102 height 30
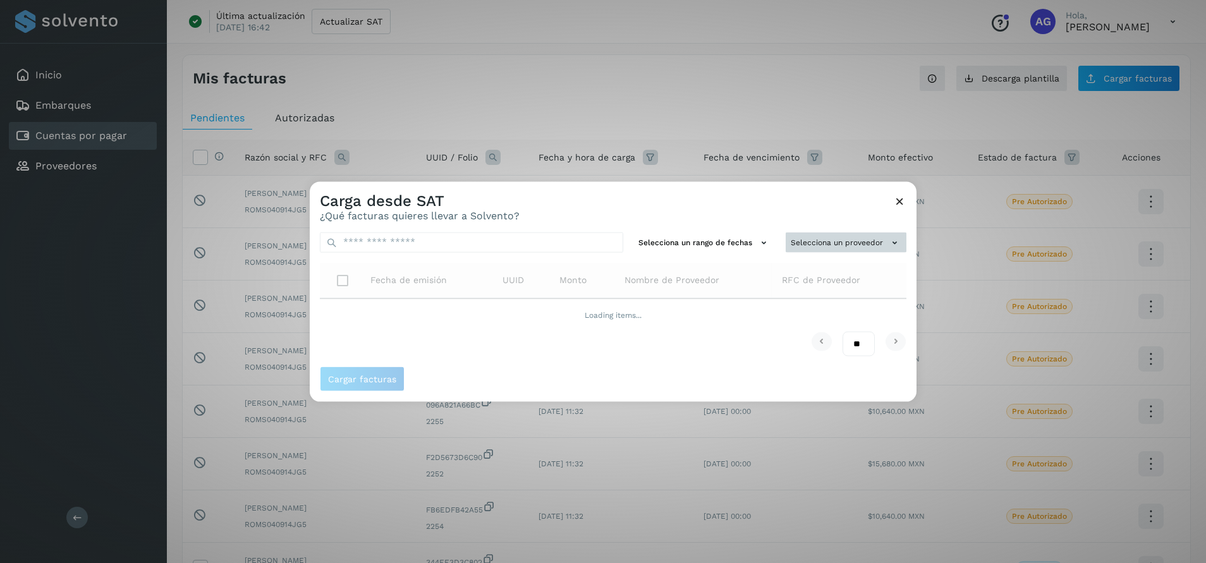
click at [818, 241] on button "Selecciona un proveedor" at bounding box center [845, 242] width 121 height 21
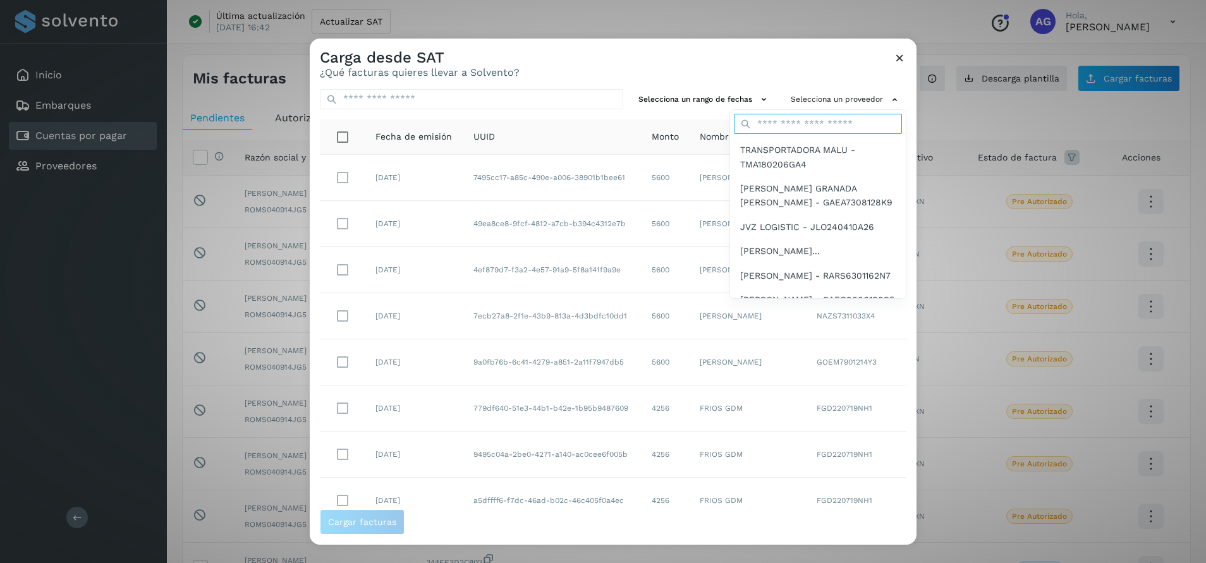
click at [765, 127] on input "text" at bounding box center [818, 124] width 168 height 20
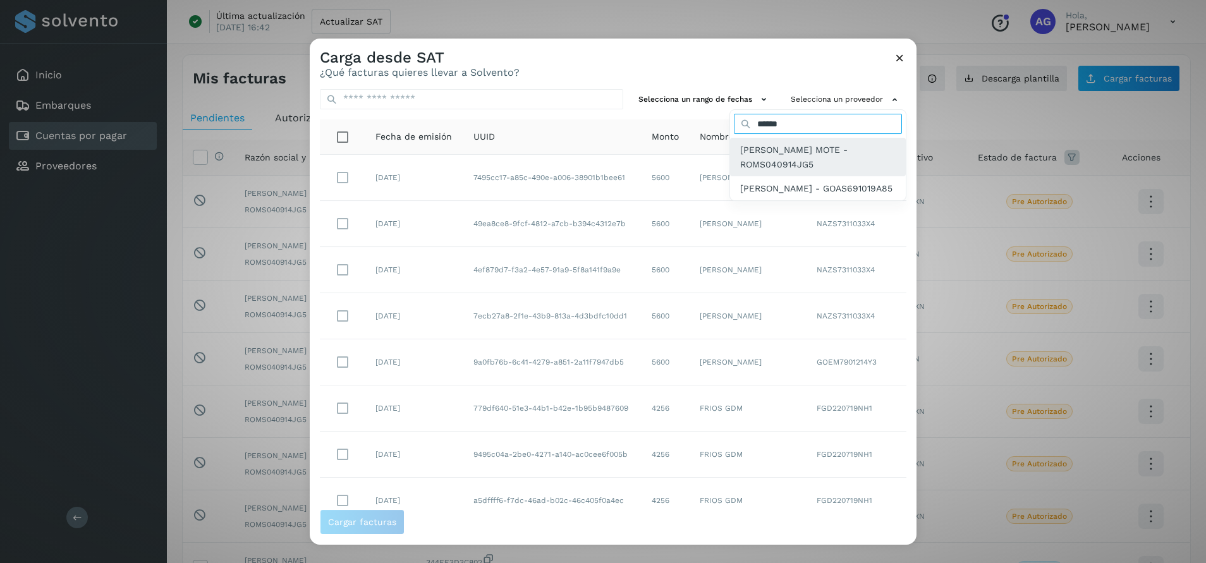
type input "******"
click at [776, 154] on span "[PERSON_NAME] MOTE - ROMS040914JG5" at bounding box center [817, 157] width 155 height 28
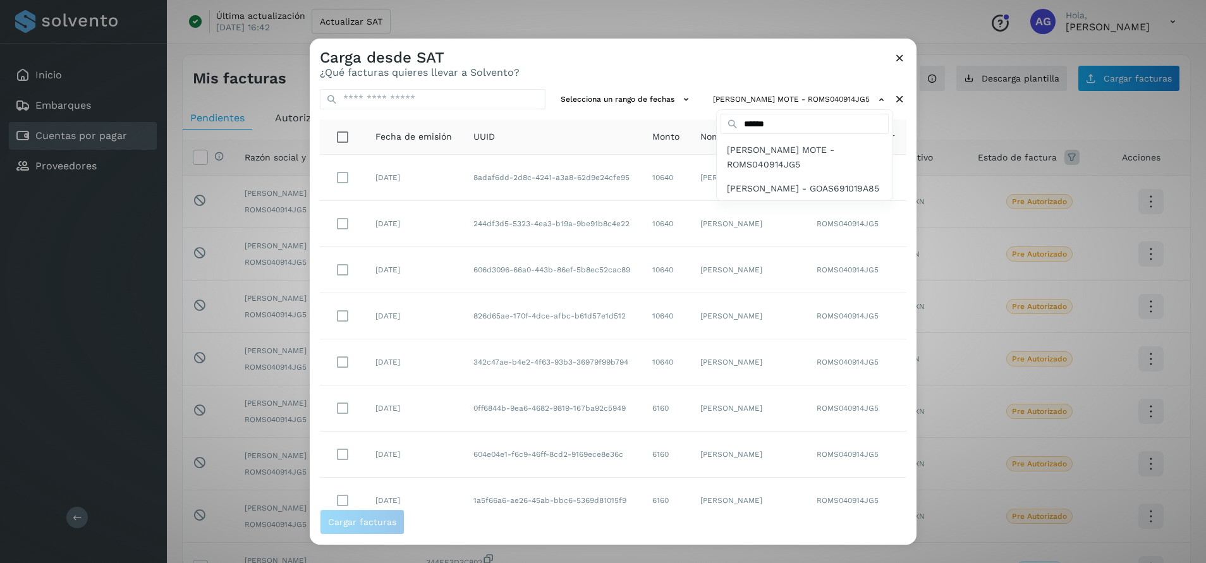
click at [413, 92] on div at bounding box center [913, 320] width 1206 height 563
click at [388, 99] on input "text" at bounding box center [433, 99] width 226 height 20
click at [395, 102] on input "***" at bounding box center [433, 99] width 226 height 20
click at [400, 97] on input "***" at bounding box center [433, 99] width 226 height 20
click at [397, 98] on input "***" at bounding box center [433, 99] width 226 height 20
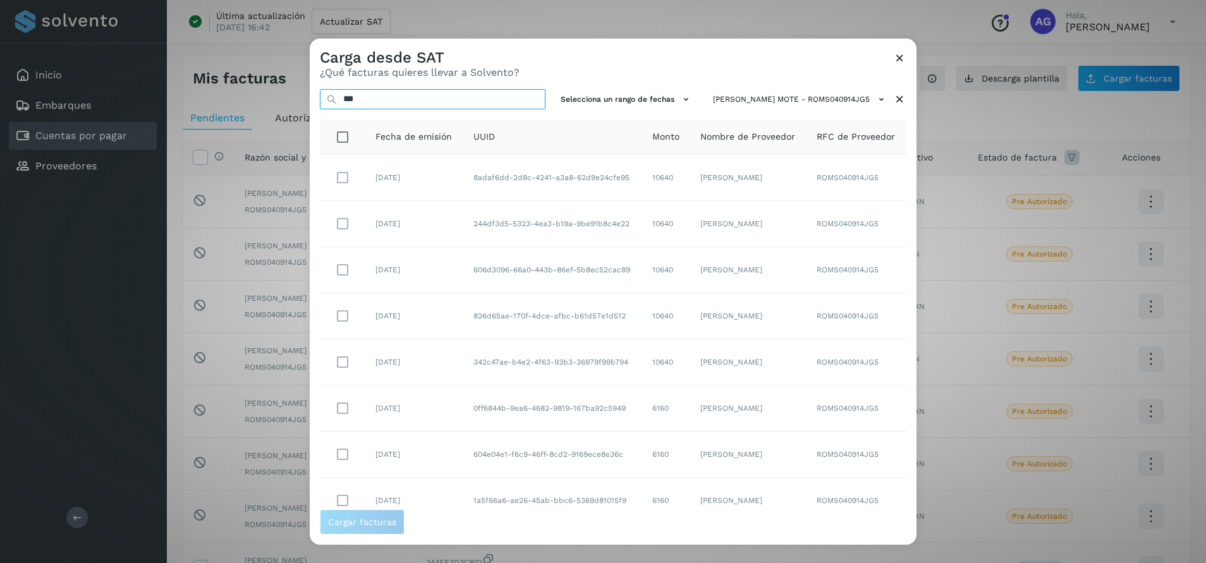
click at [397, 98] on input "***" at bounding box center [433, 99] width 226 height 20
click at [401, 99] on input "***" at bounding box center [433, 99] width 226 height 20
click at [399, 99] on input "***" at bounding box center [433, 99] width 226 height 20
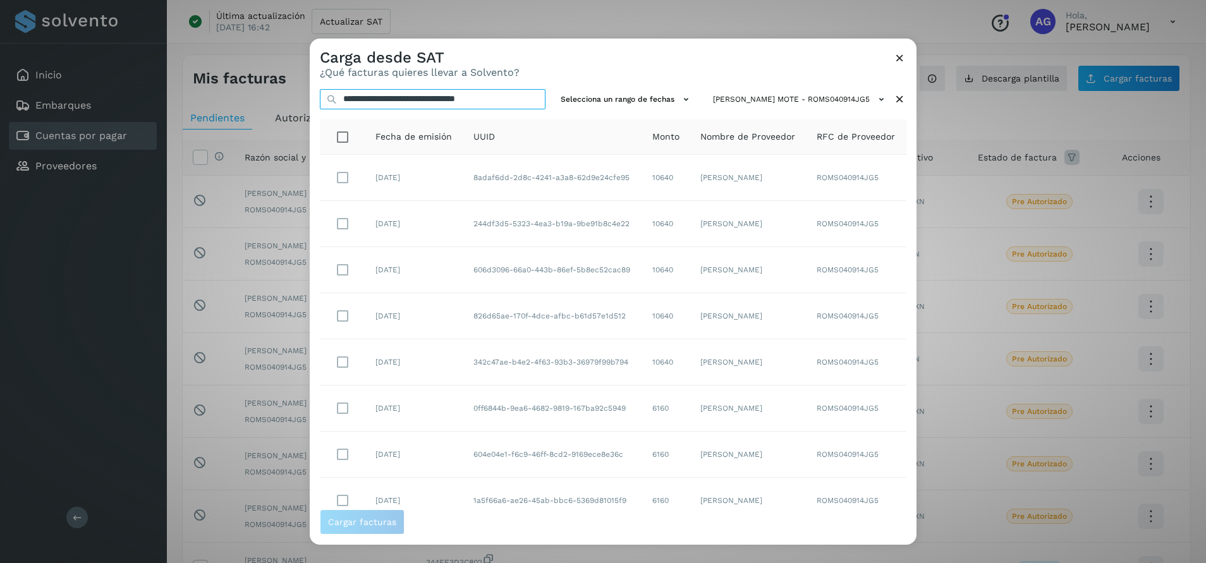
click at [401, 95] on input "**********" at bounding box center [433, 99] width 226 height 20
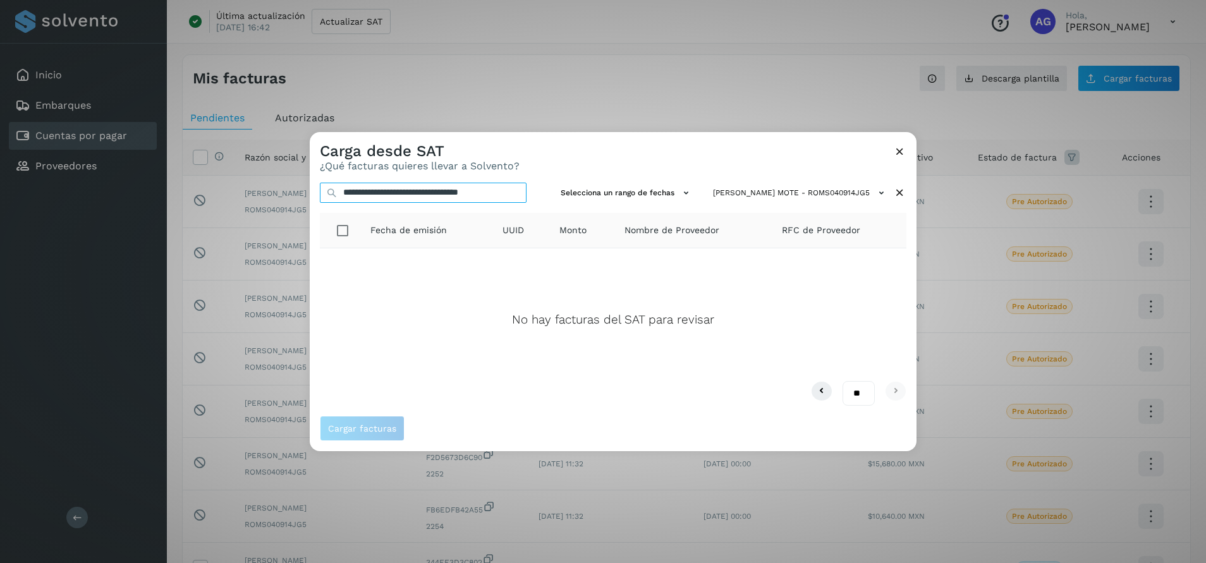
scroll to position [0, 11]
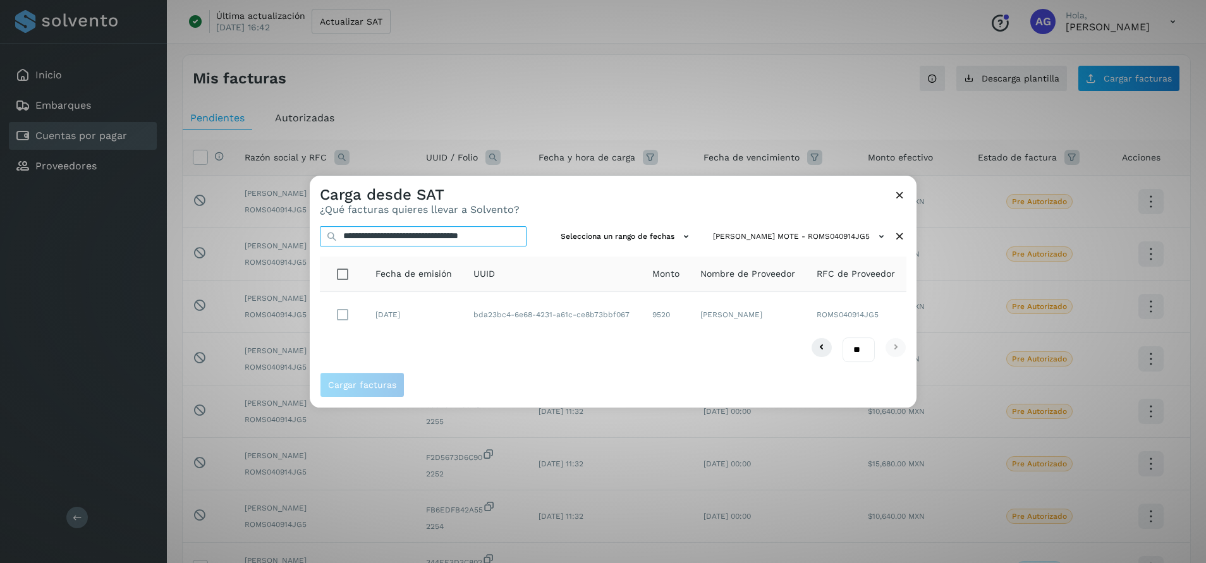
type input "**********"
click at [351, 384] on span "Cargar facturas" at bounding box center [362, 384] width 68 height 9
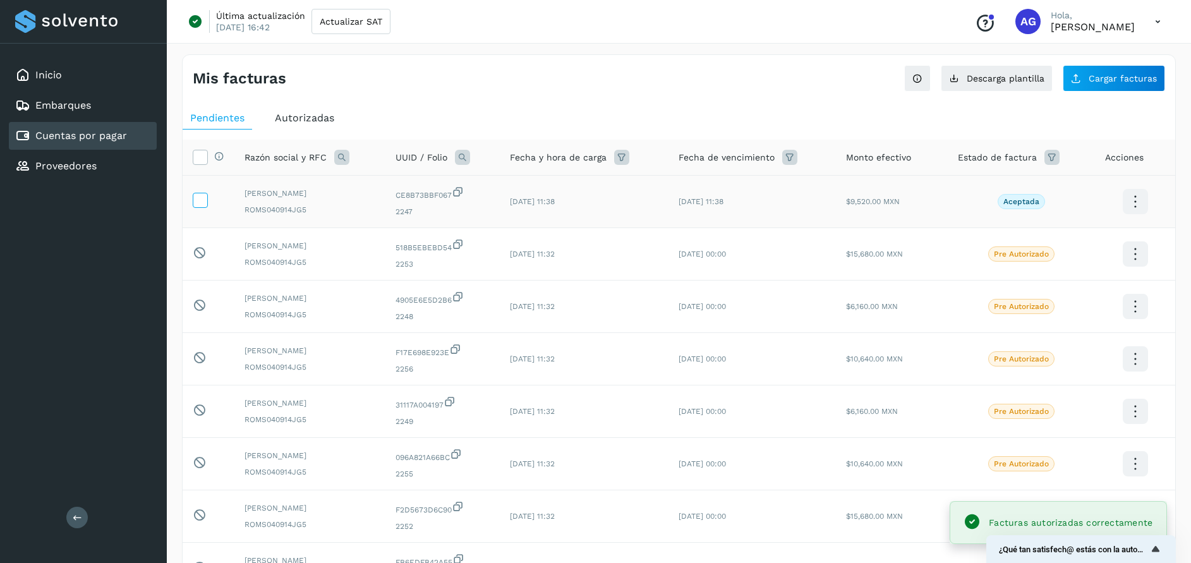
click at [198, 207] on label at bounding box center [200, 200] width 15 height 15
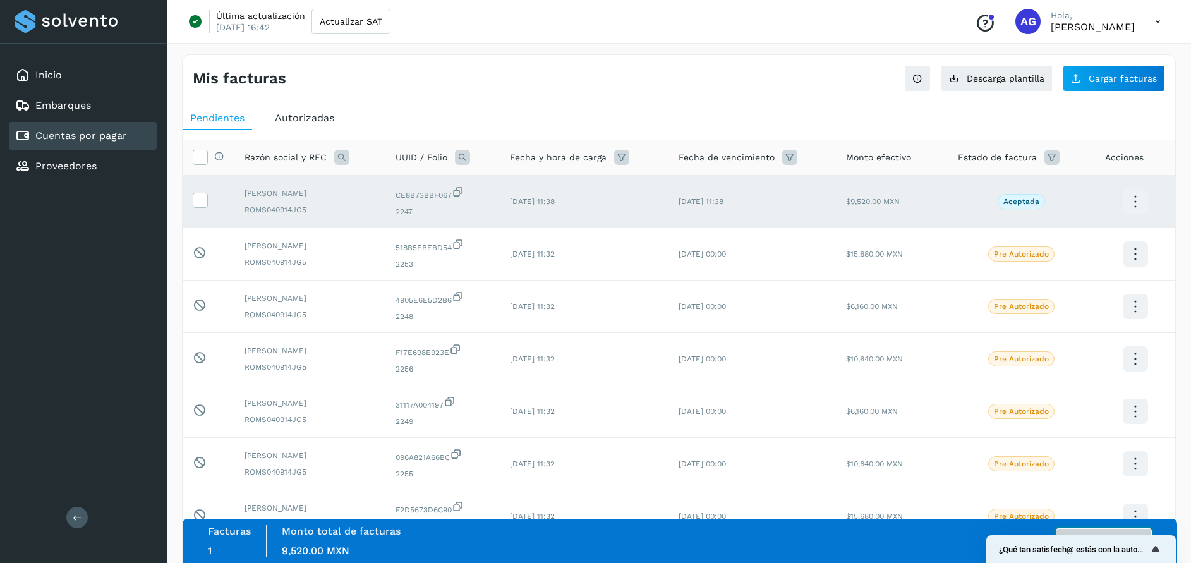
click at [1101, 531] on button "Autorizar facturas" at bounding box center [1104, 540] width 96 height 25
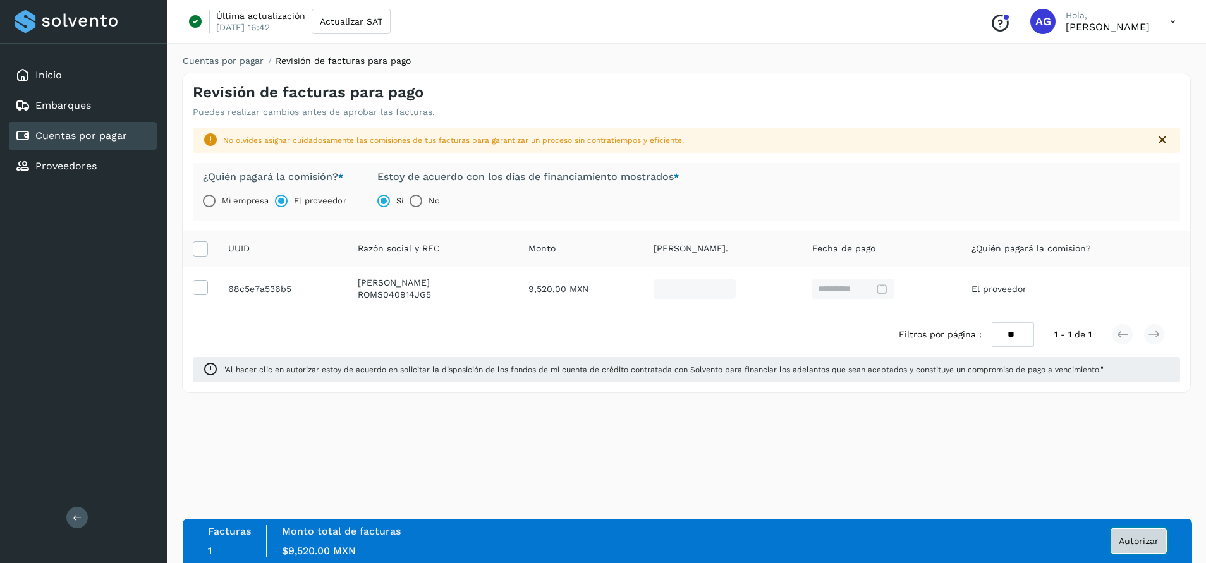
click at [1140, 539] on span "Autorizar" at bounding box center [1138, 540] width 40 height 9
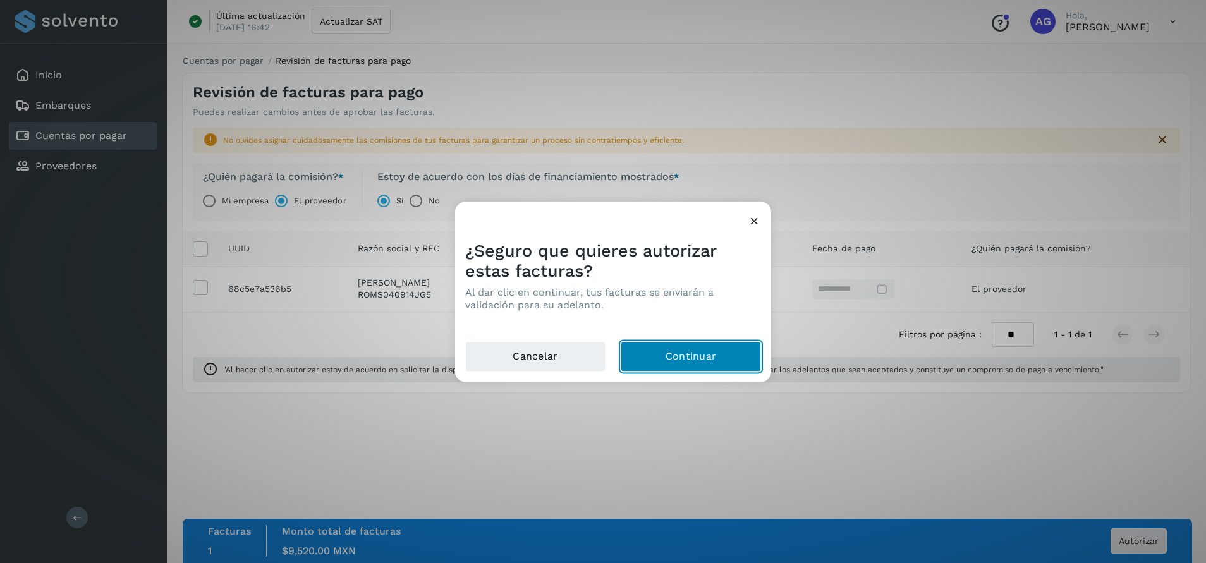
click at [725, 357] on button "Continuar" at bounding box center [691, 356] width 140 height 30
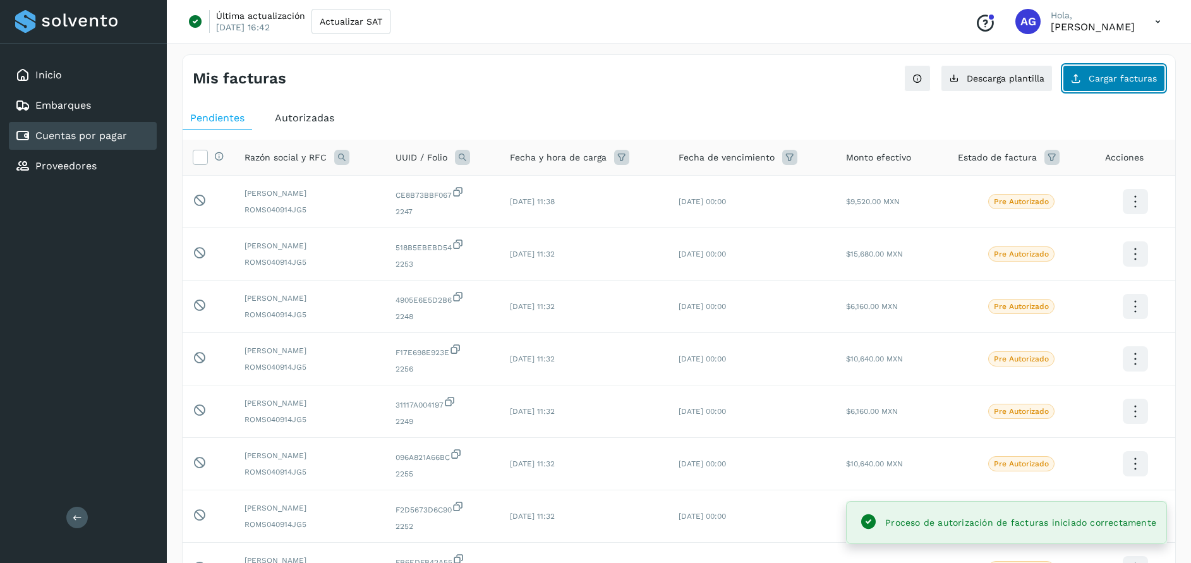
click at [1106, 74] on span "Cargar facturas" at bounding box center [1123, 78] width 68 height 9
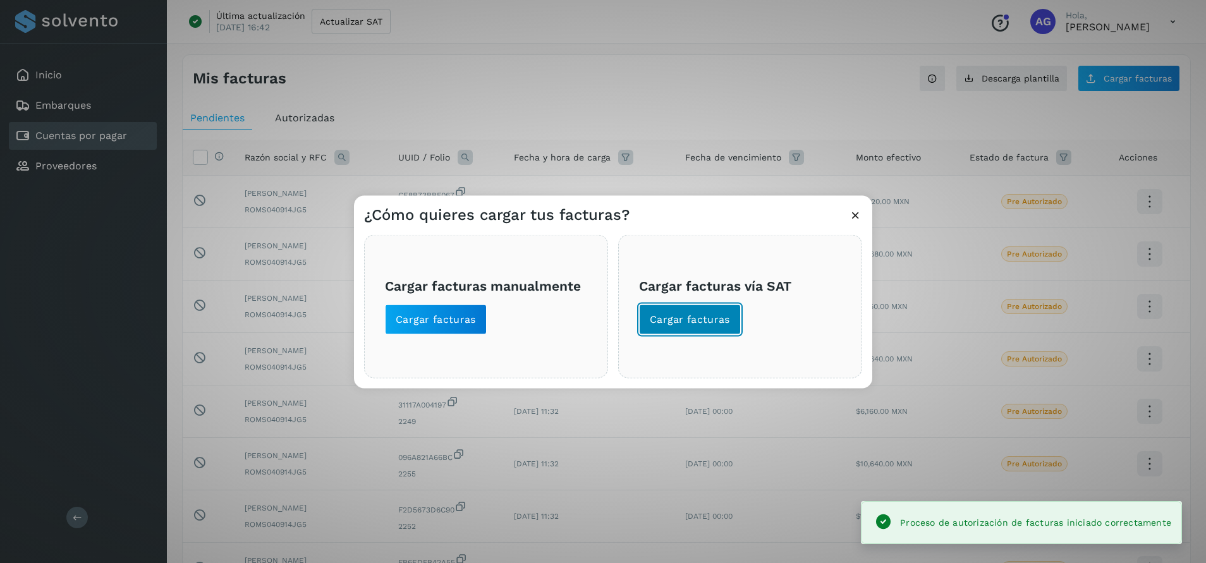
click at [683, 314] on span "Cargar facturas" at bounding box center [690, 319] width 80 height 14
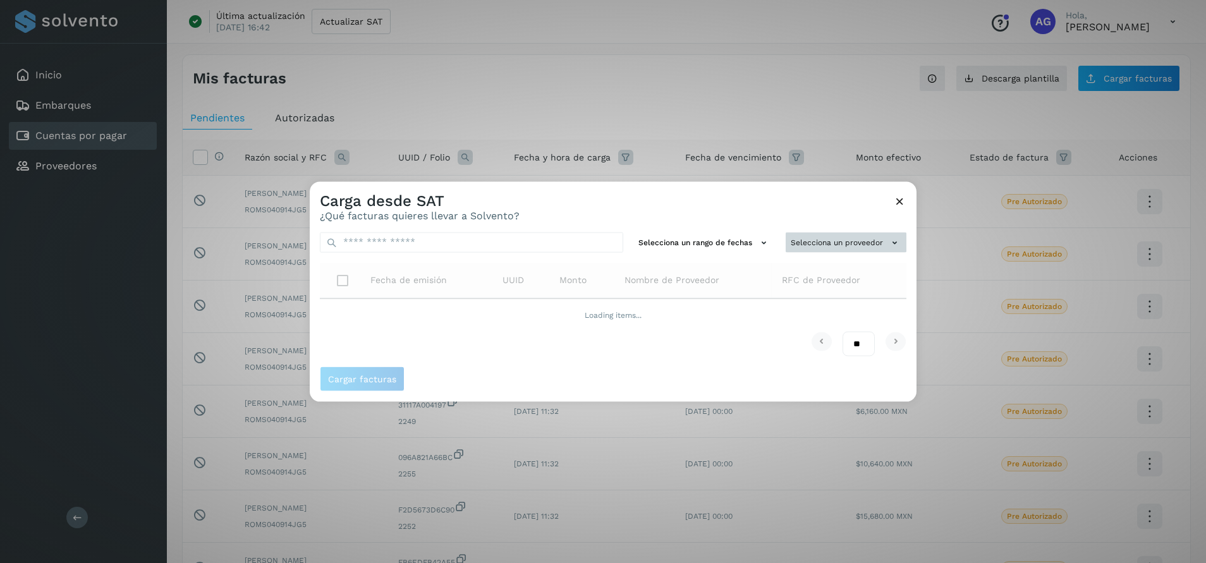
click at [827, 241] on button "Selecciona un proveedor" at bounding box center [845, 242] width 121 height 21
click at [814, 268] on input "text" at bounding box center [824, 267] width 155 height 20
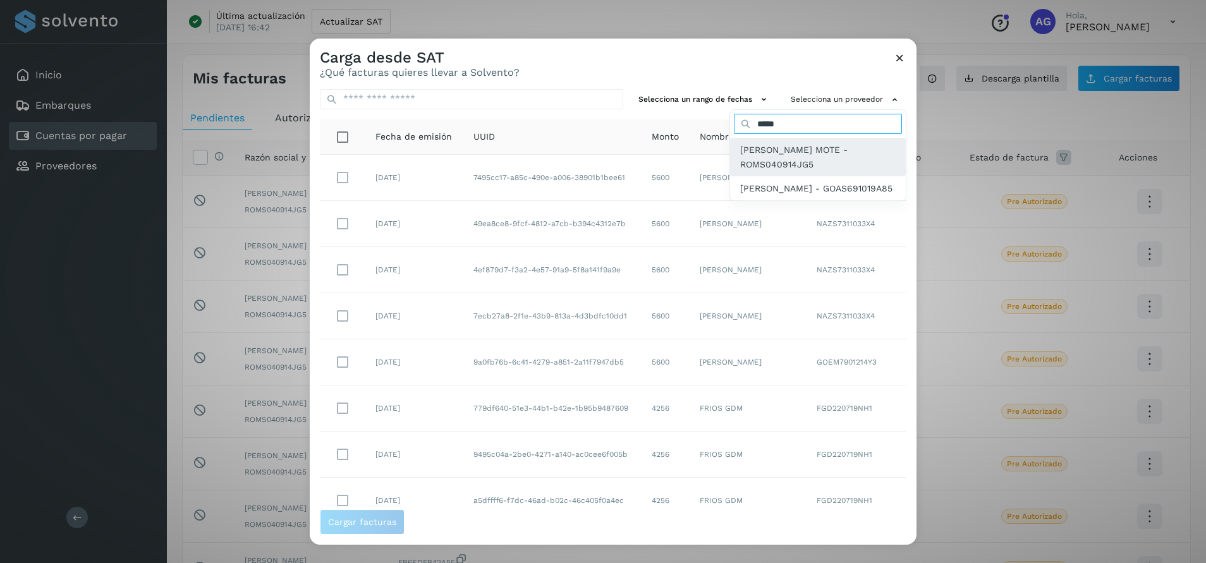
type input "*****"
click at [806, 156] on span "[PERSON_NAME] MOTE - ROMS040914JG5" at bounding box center [817, 157] width 155 height 28
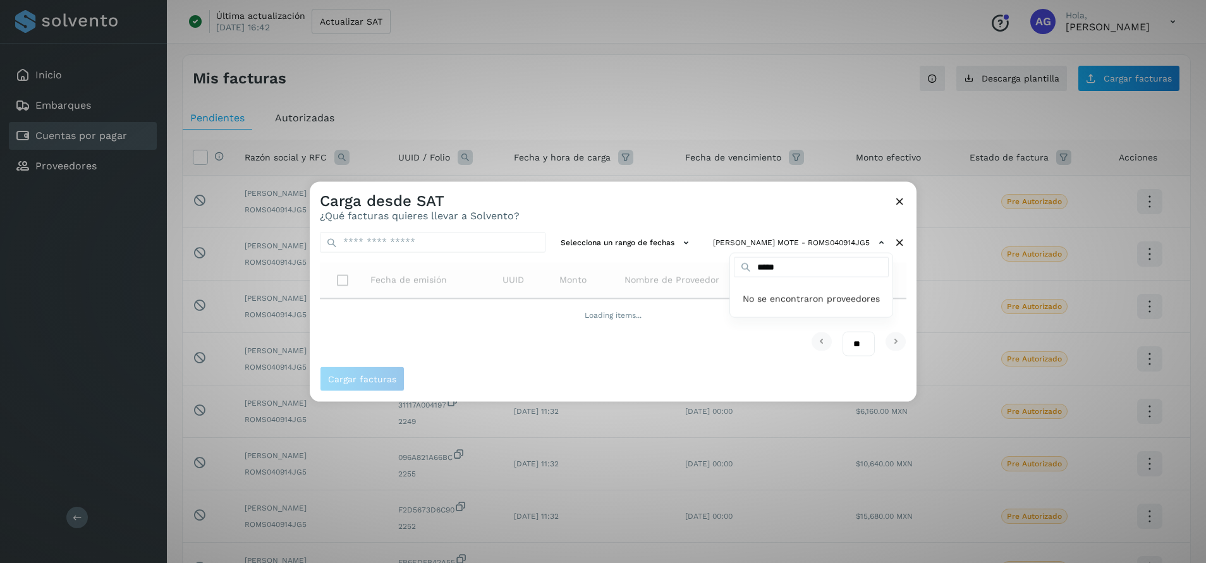
click at [383, 245] on div at bounding box center [913, 462] width 1206 height 563
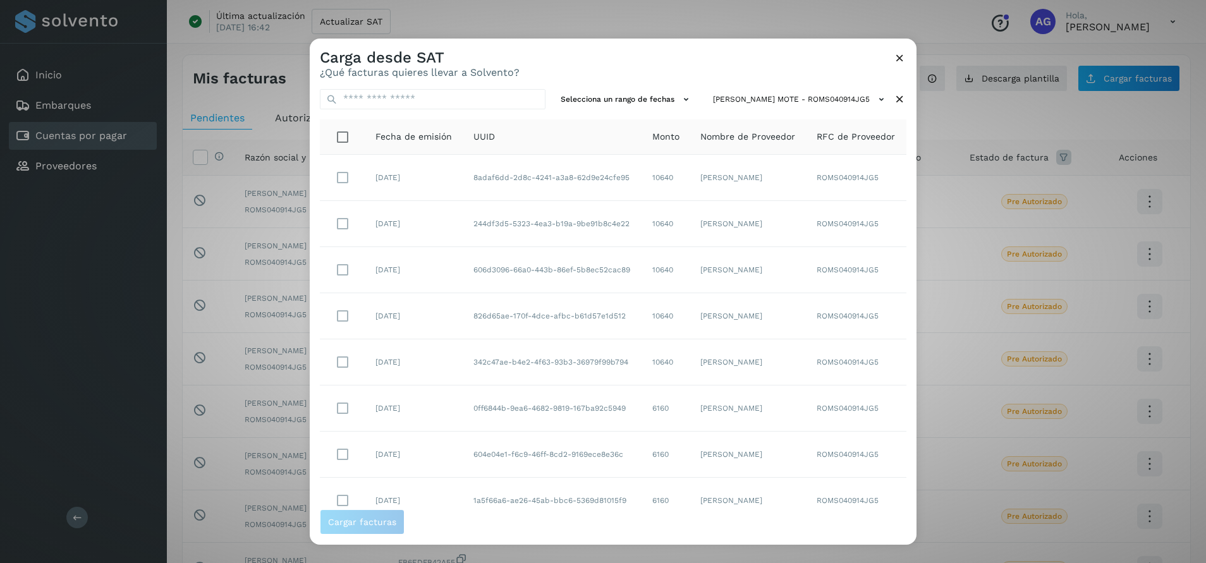
click at [383, 245] on td "[DATE]" at bounding box center [414, 224] width 98 height 46
click at [419, 100] on input "text" at bounding box center [433, 99] width 226 height 20
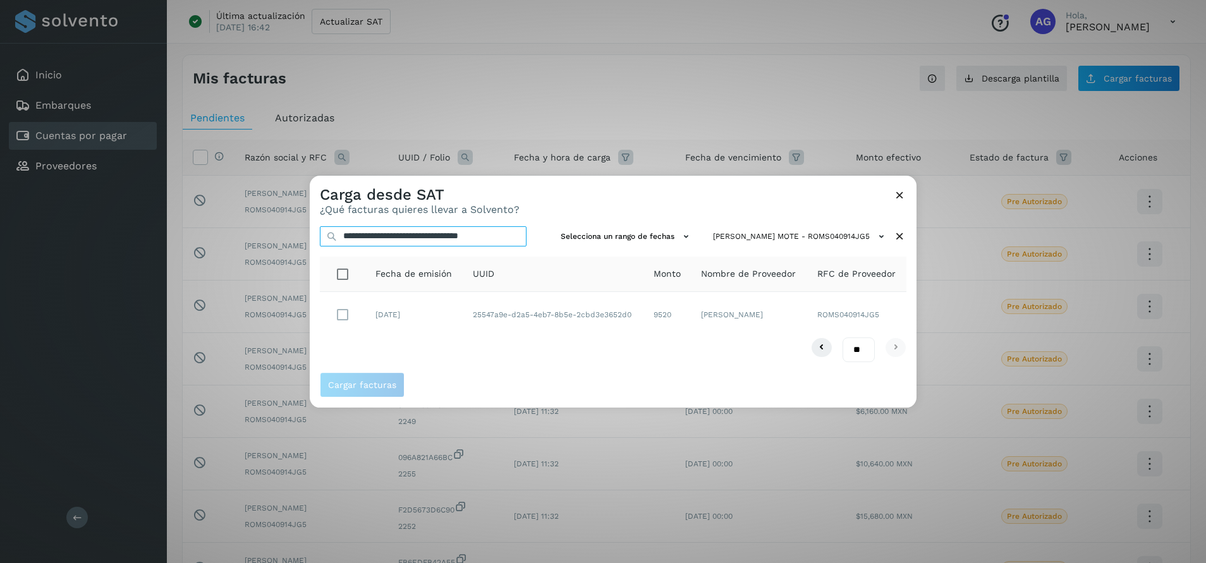
type input "**********"
click at [371, 389] on span "Cargar facturas" at bounding box center [362, 384] width 68 height 9
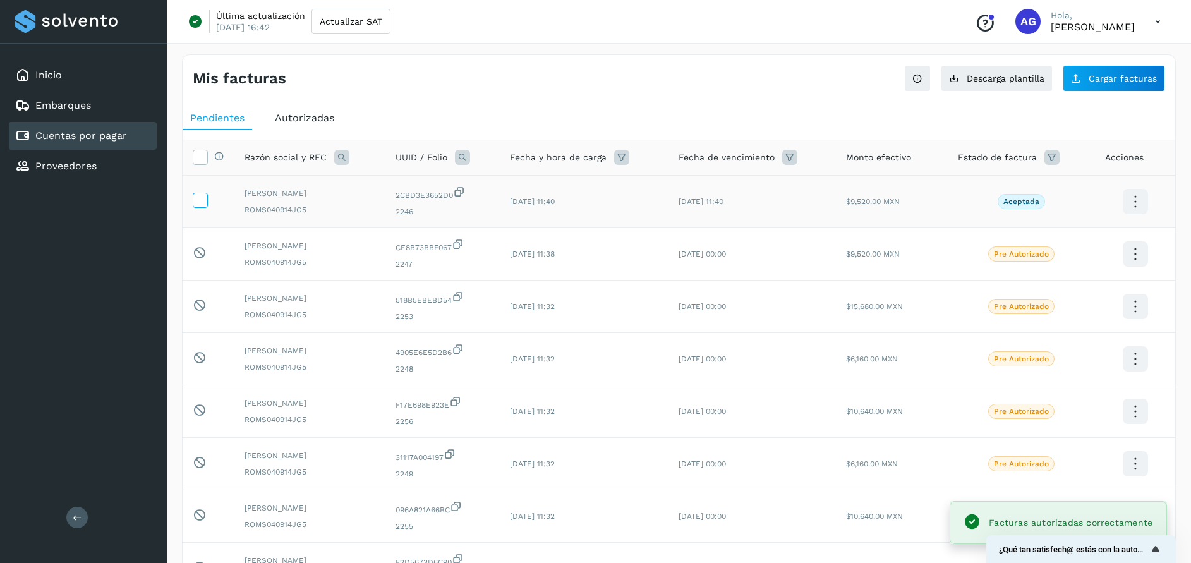
click at [197, 198] on icon at bounding box center [199, 199] width 13 height 13
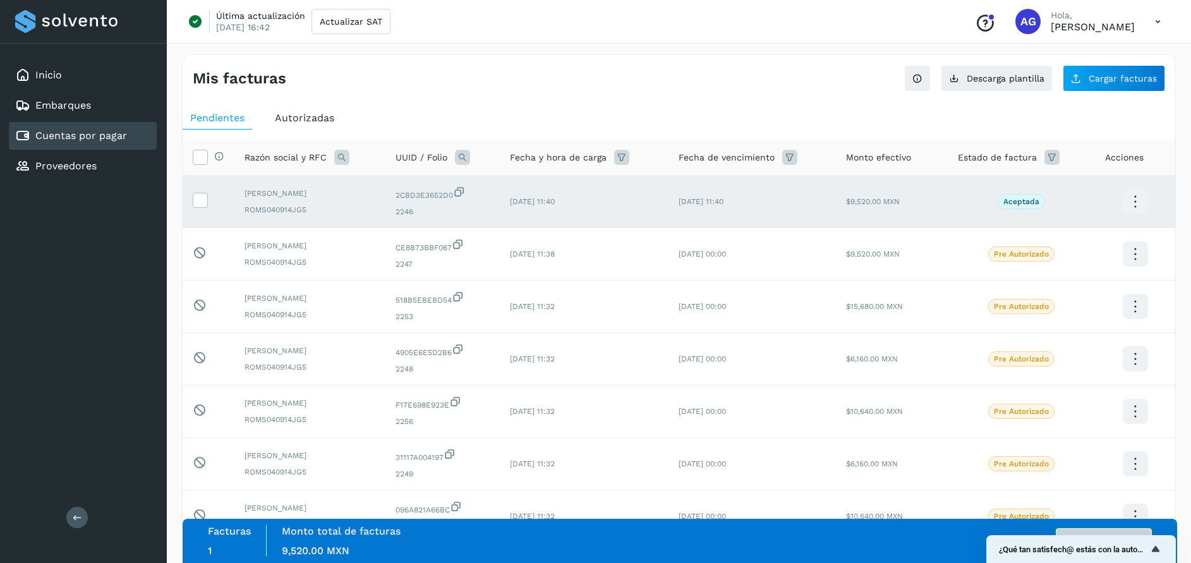
click at [1089, 531] on button "Autorizar facturas" at bounding box center [1104, 540] width 96 height 25
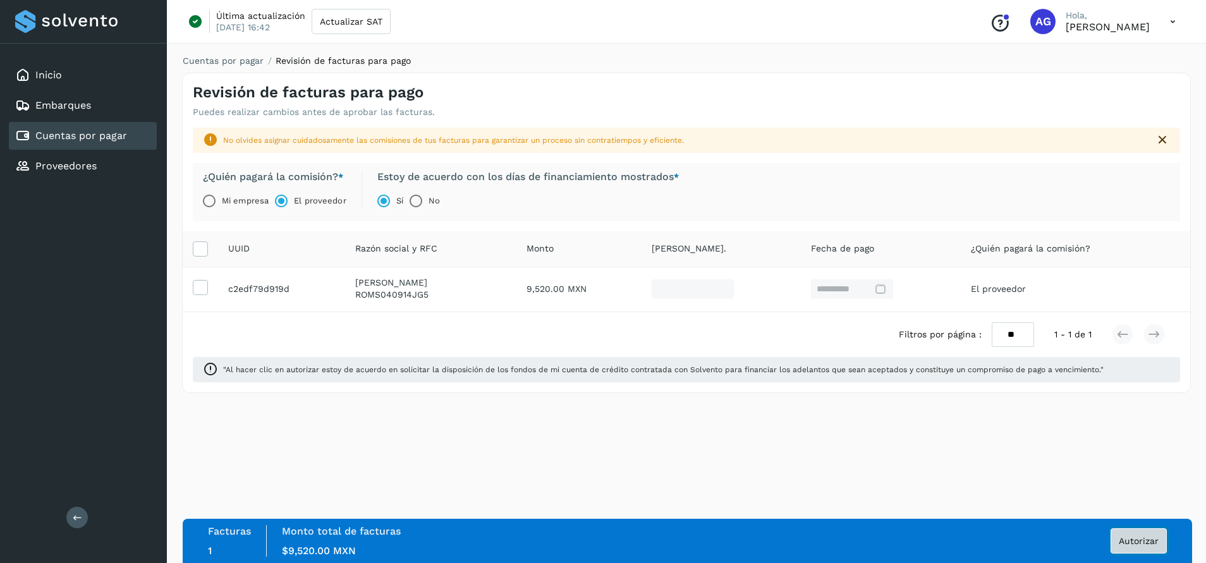
click at [1149, 540] on span "Autorizar" at bounding box center [1138, 540] width 40 height 9
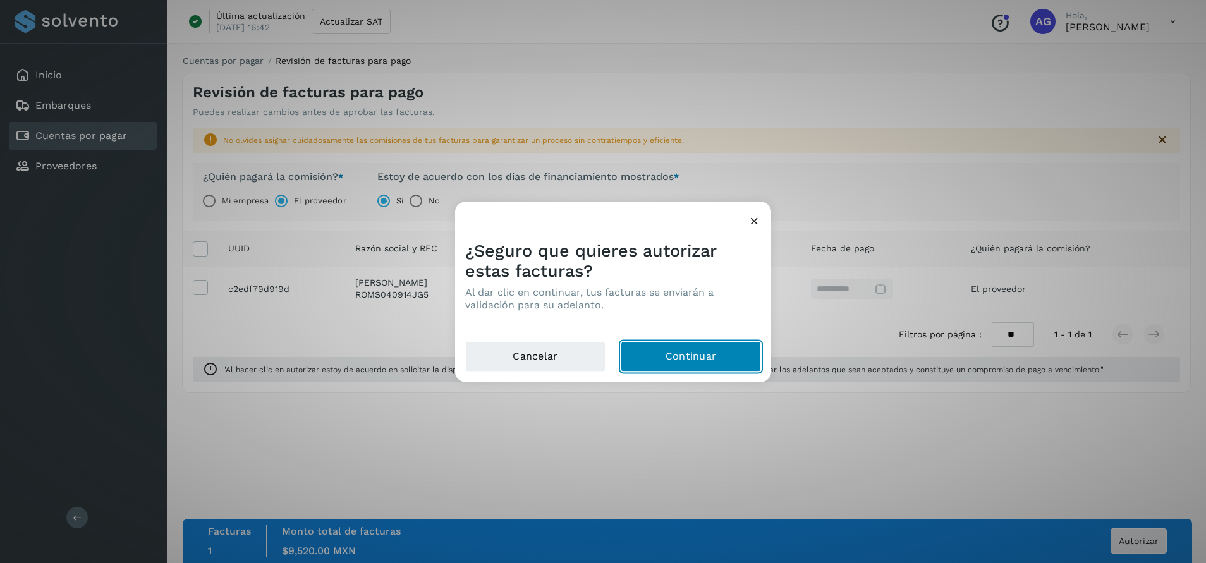
click at [715, 361] on button "Continuar" at bounding box center [691, 356] width 140 height 30
